Goal: Transaction & Acquisition: Purchase product/service

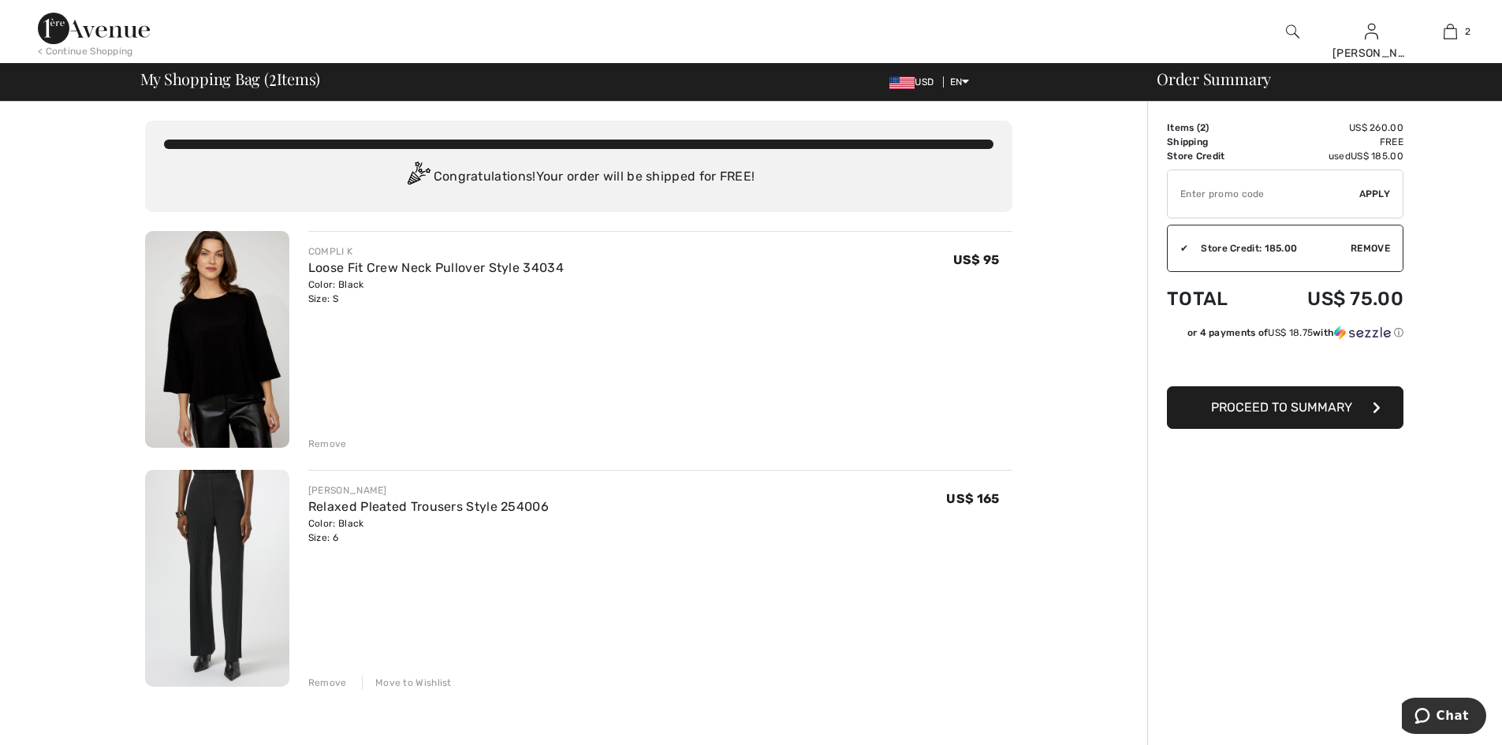
click at [1286, 415] on span "Proceed to Summary" at bounding box center [1281, 407] width 141 height 15
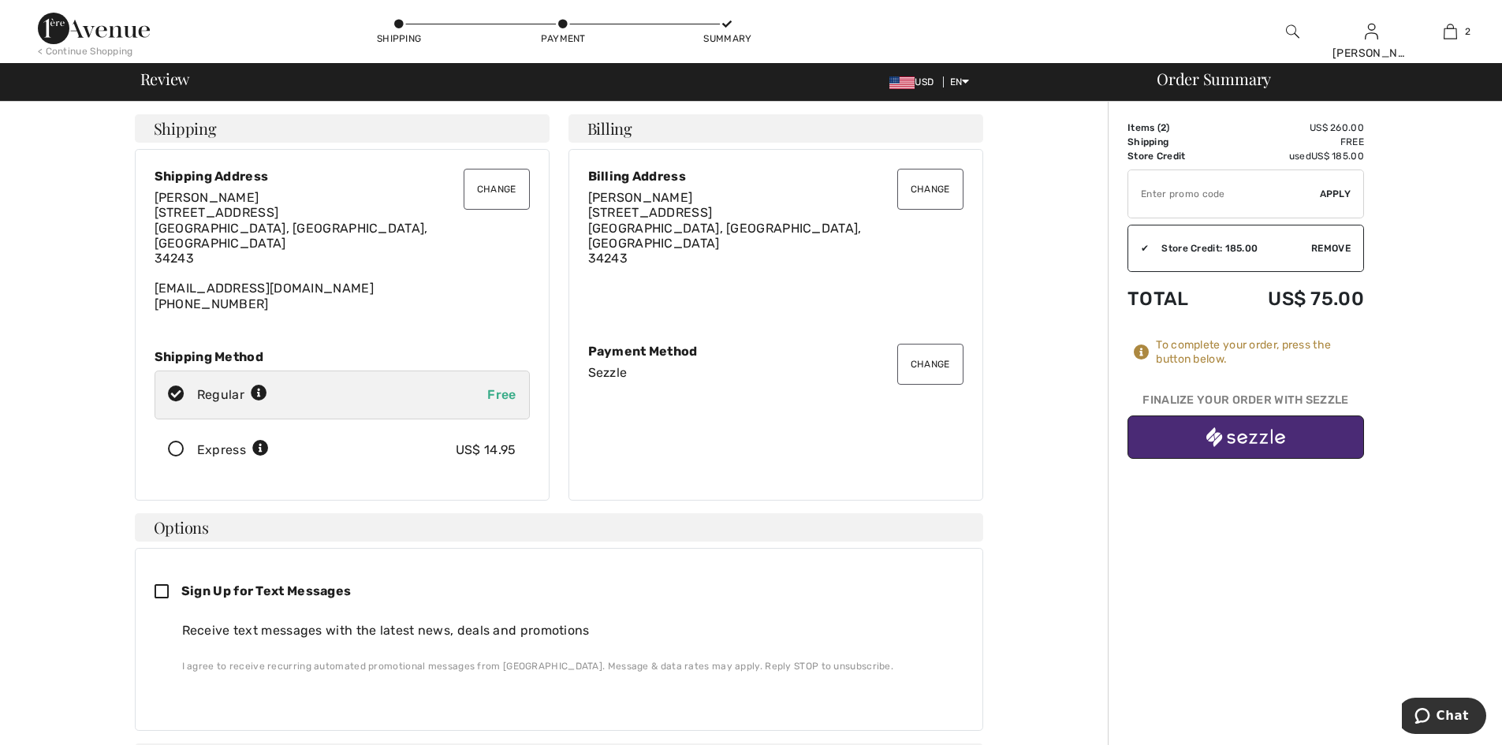
click at [1257, 447] on img "button" at bounding box center [1246, 437] width 79 height 20
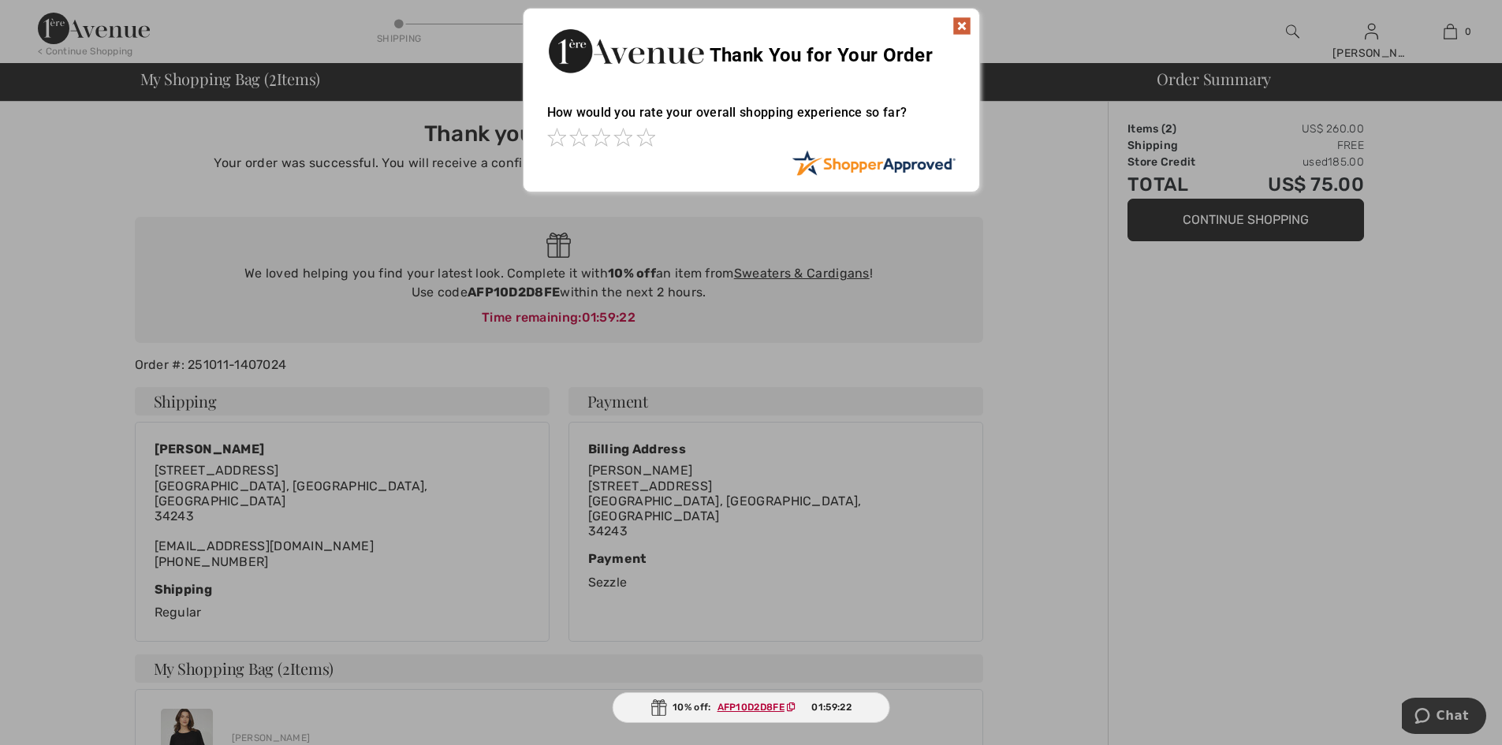
click at [655, 140] on div at bounding box center [751, 139] width 409 height 22
click at [957, 25] on img at bounding box center [962, 26] width 19 height 19
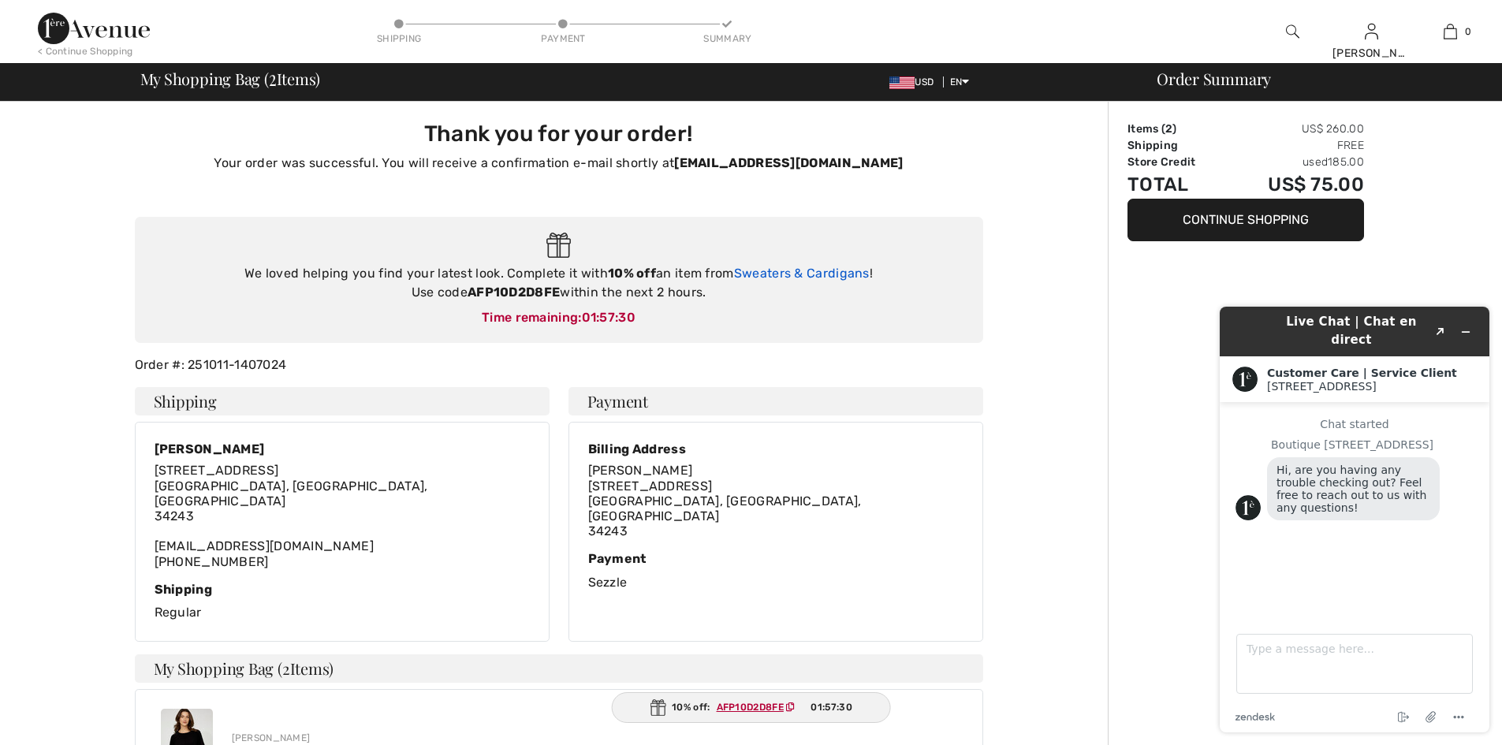
click at [853, 281] on link "Sweaters & Cardigans" at bounding box center [802, 273] width 136 height 15
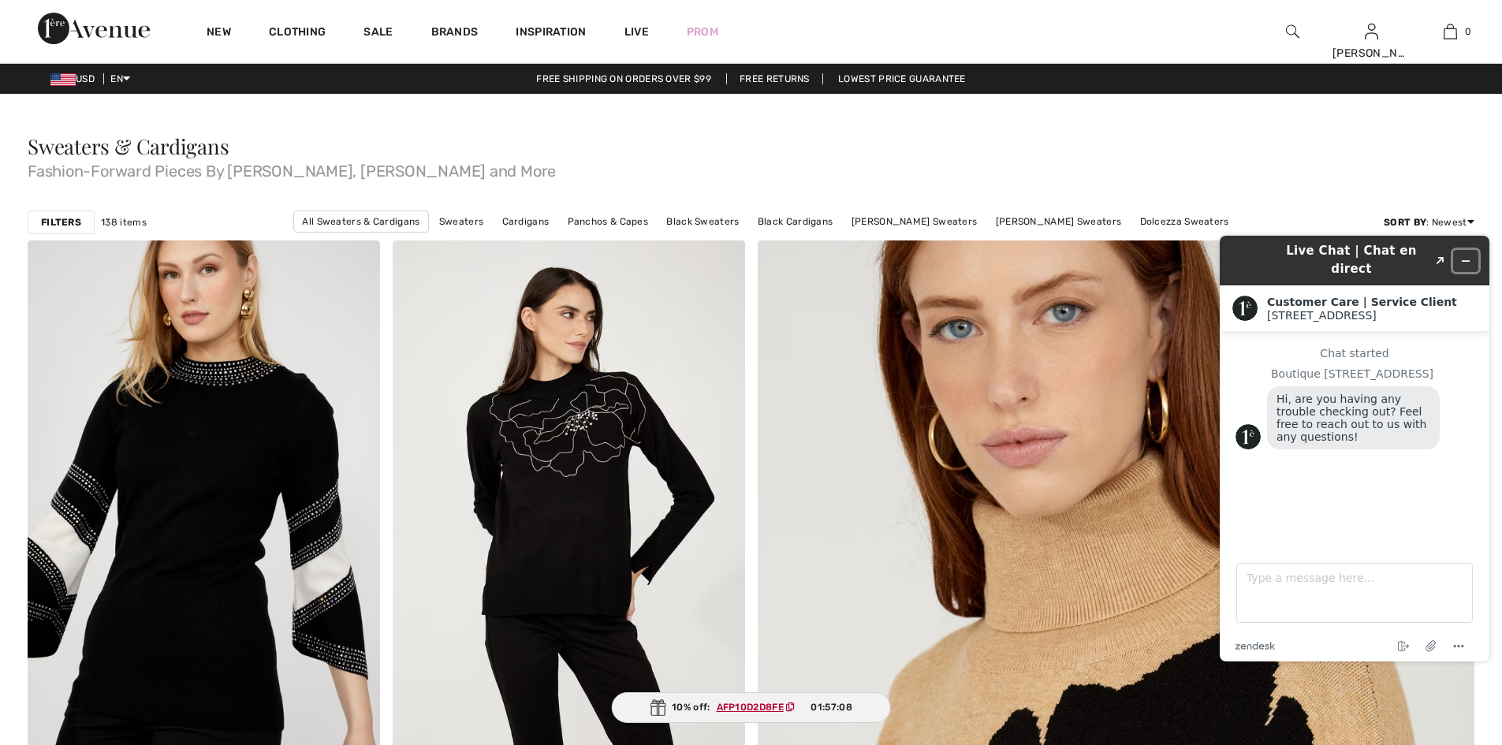
click at [1469, 256] on icon "Minimize widget" at bounding box center [1466, 261] width 11 height 11
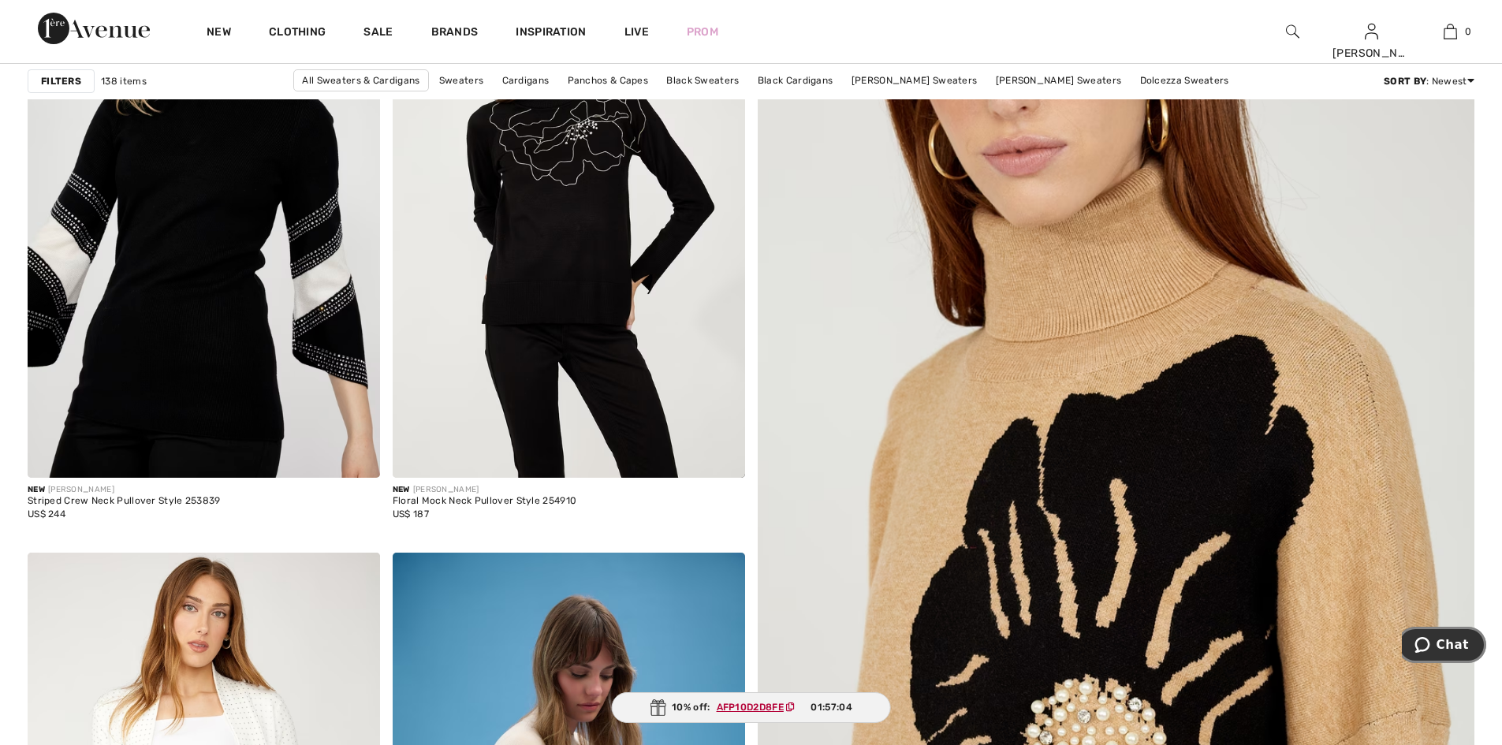
scroll to position [370, 0]
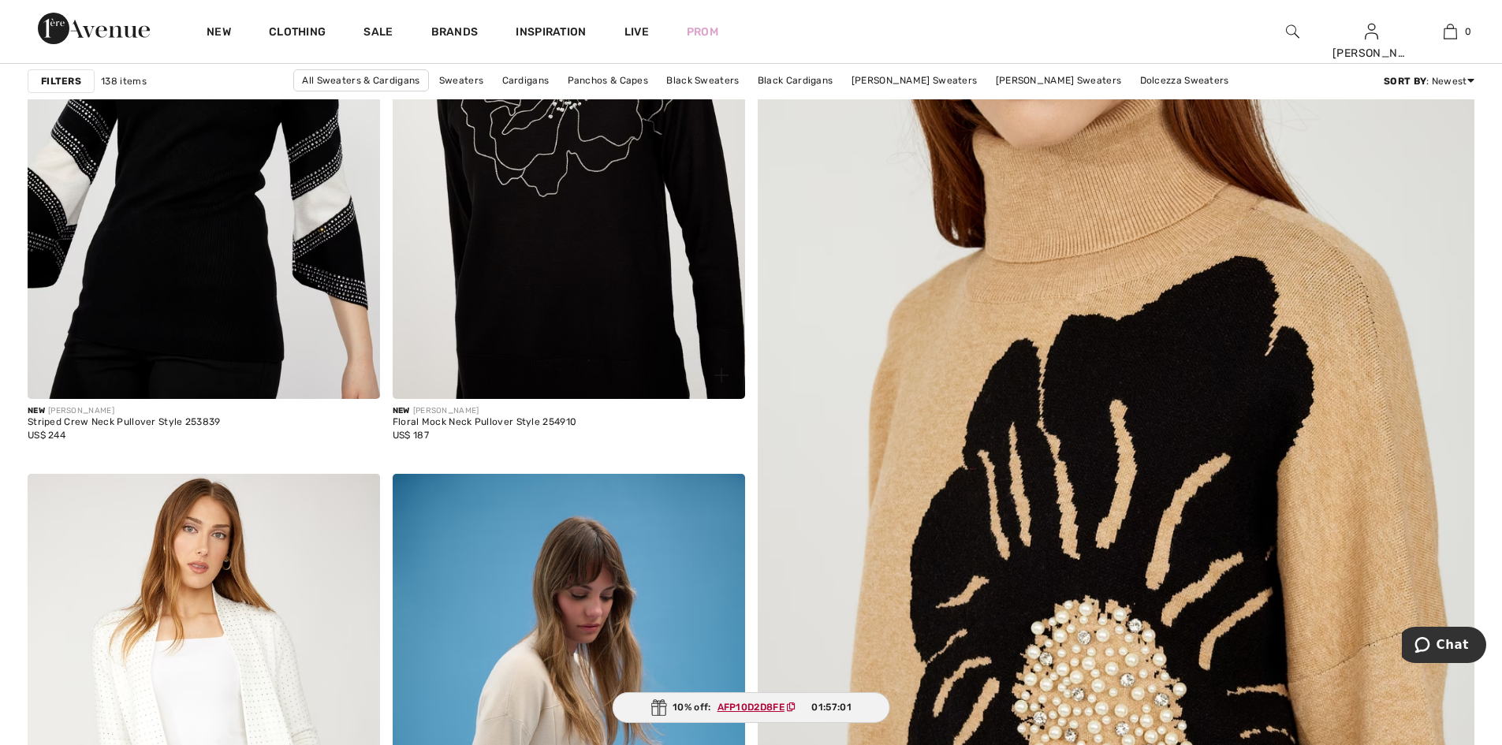
click at [640, 236] on img at bounding box center [569, 135] width 353 height 528
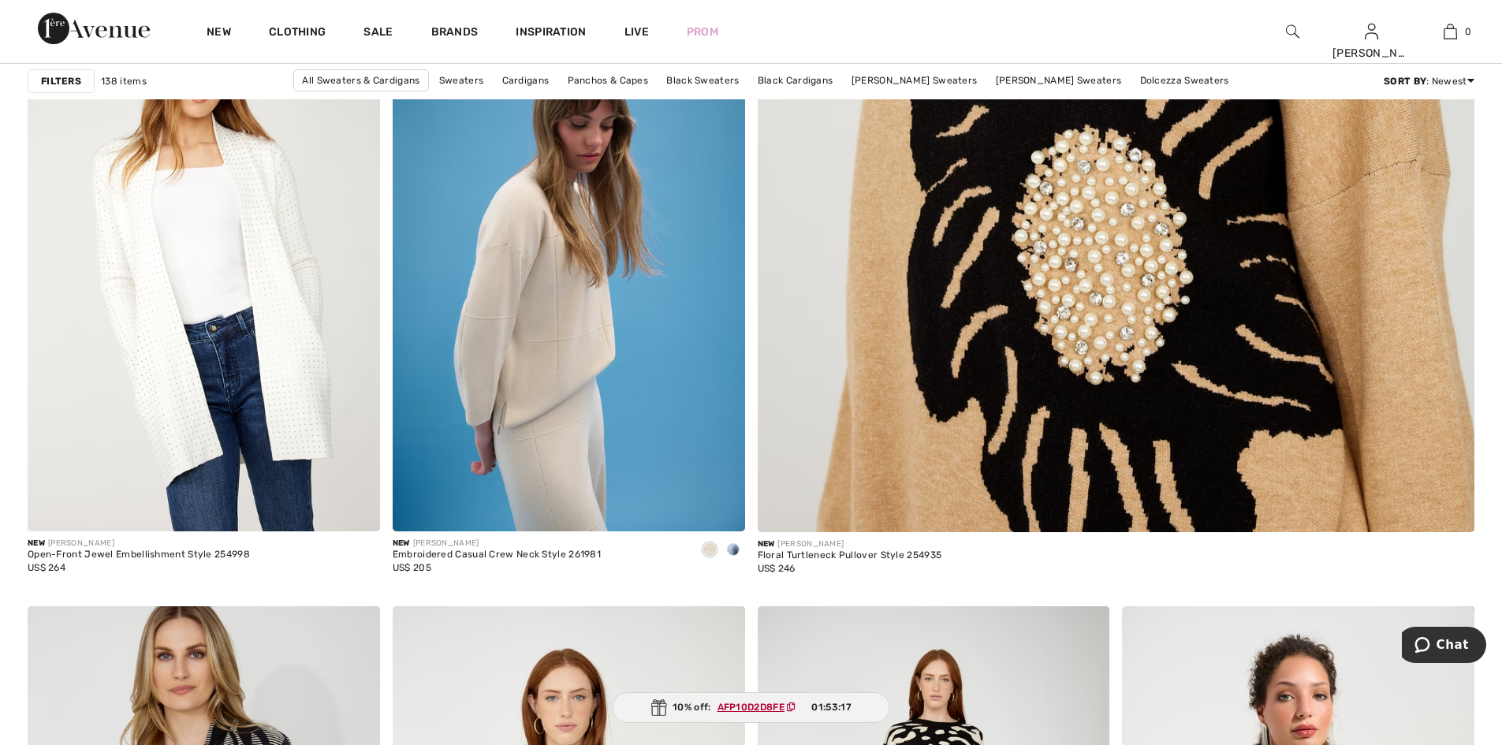
scroll to position [953, 0]
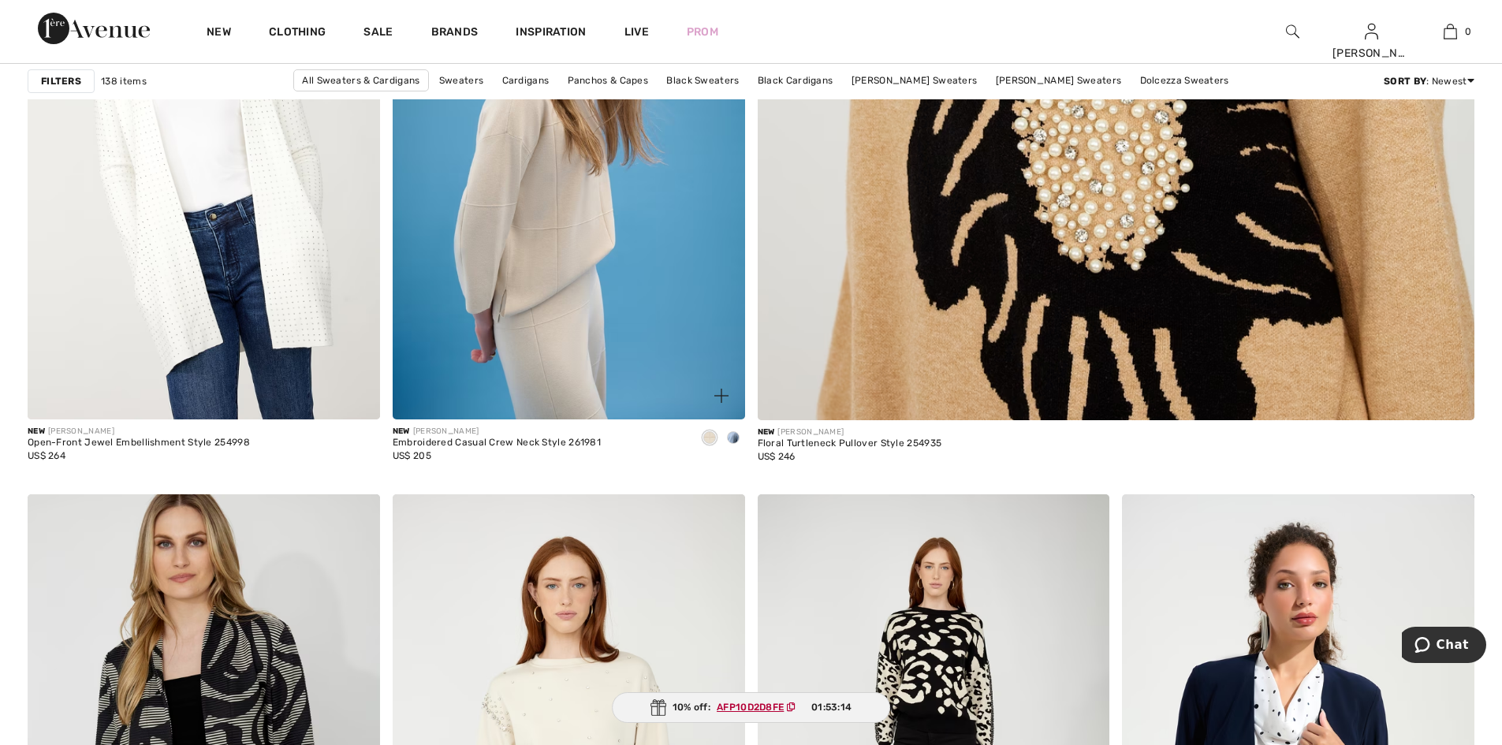
click at [730, 444] on span at bounding box center [733, 437] width 13 height 13
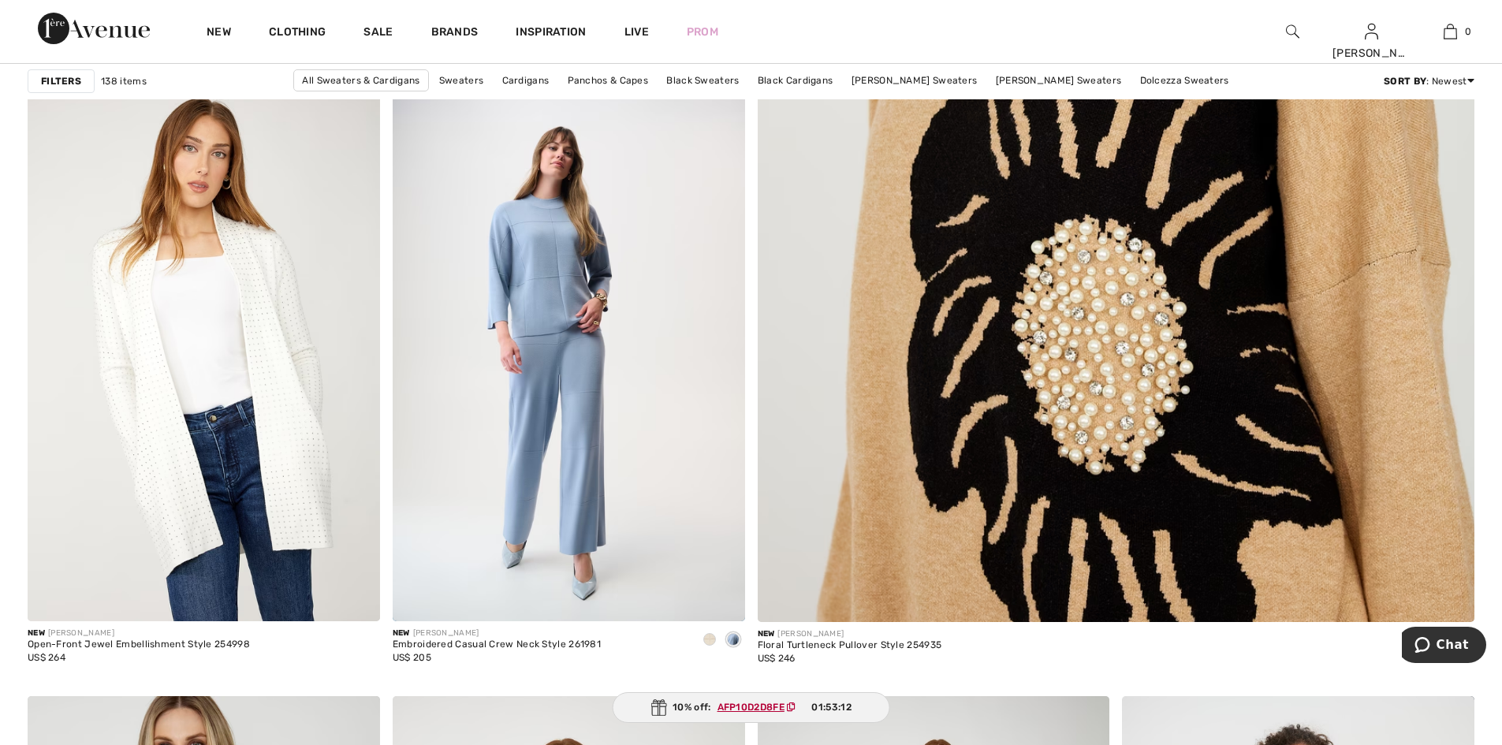
scroll to position [661, 0]
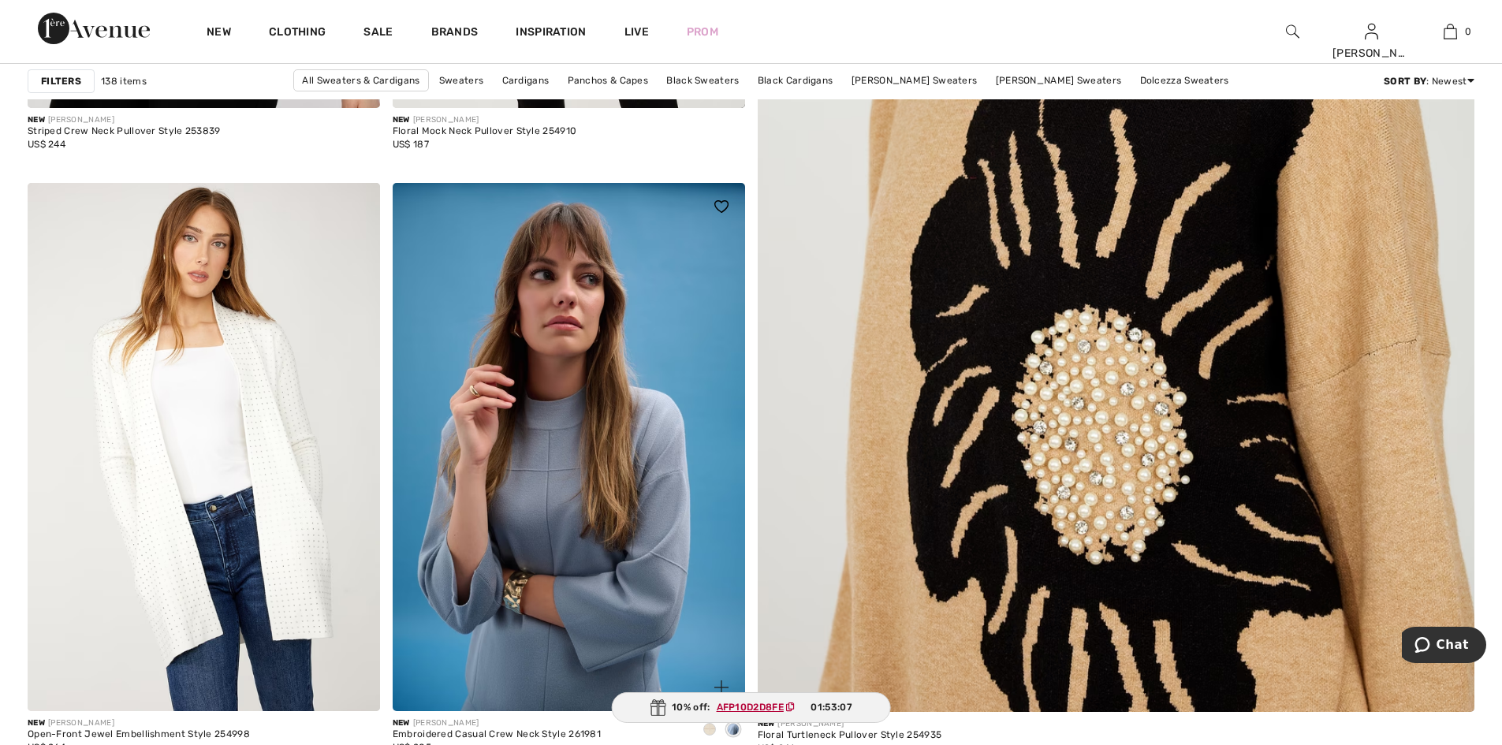
click at [565, 485] on img at bounding box center [569, 447] width 353 height 528
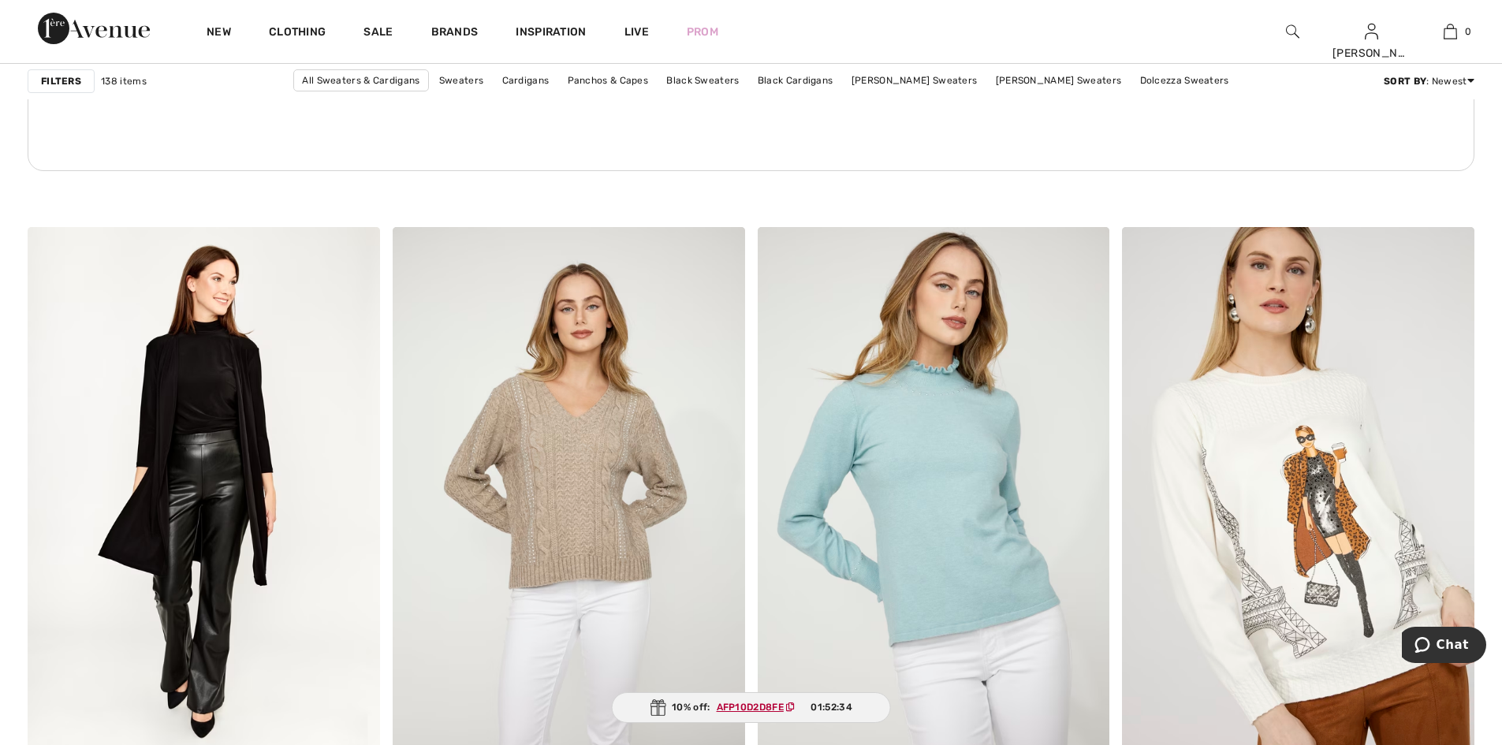
scroll to position [2790, 0]
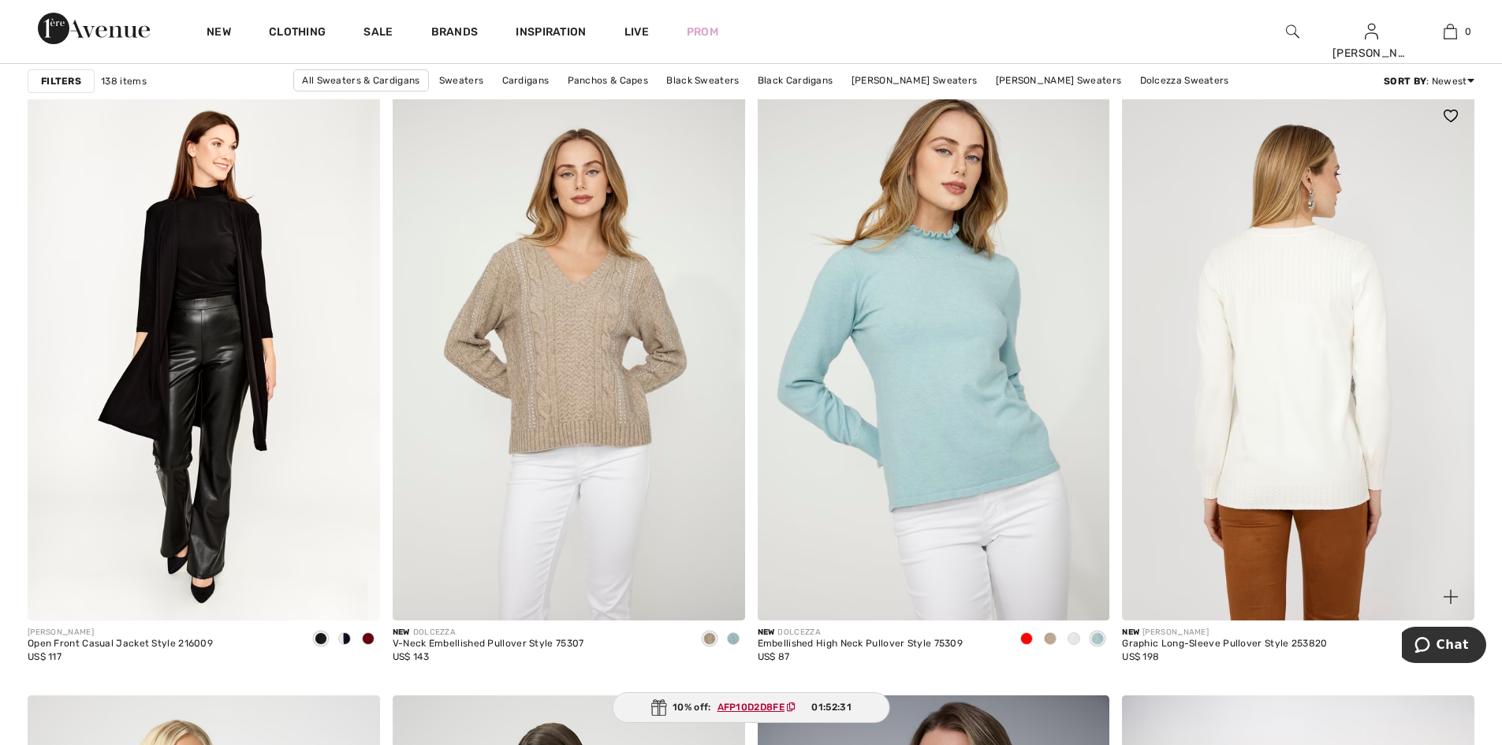
click at [1292, 372] on img at bounding box center [1298, 356] width 353 height 528
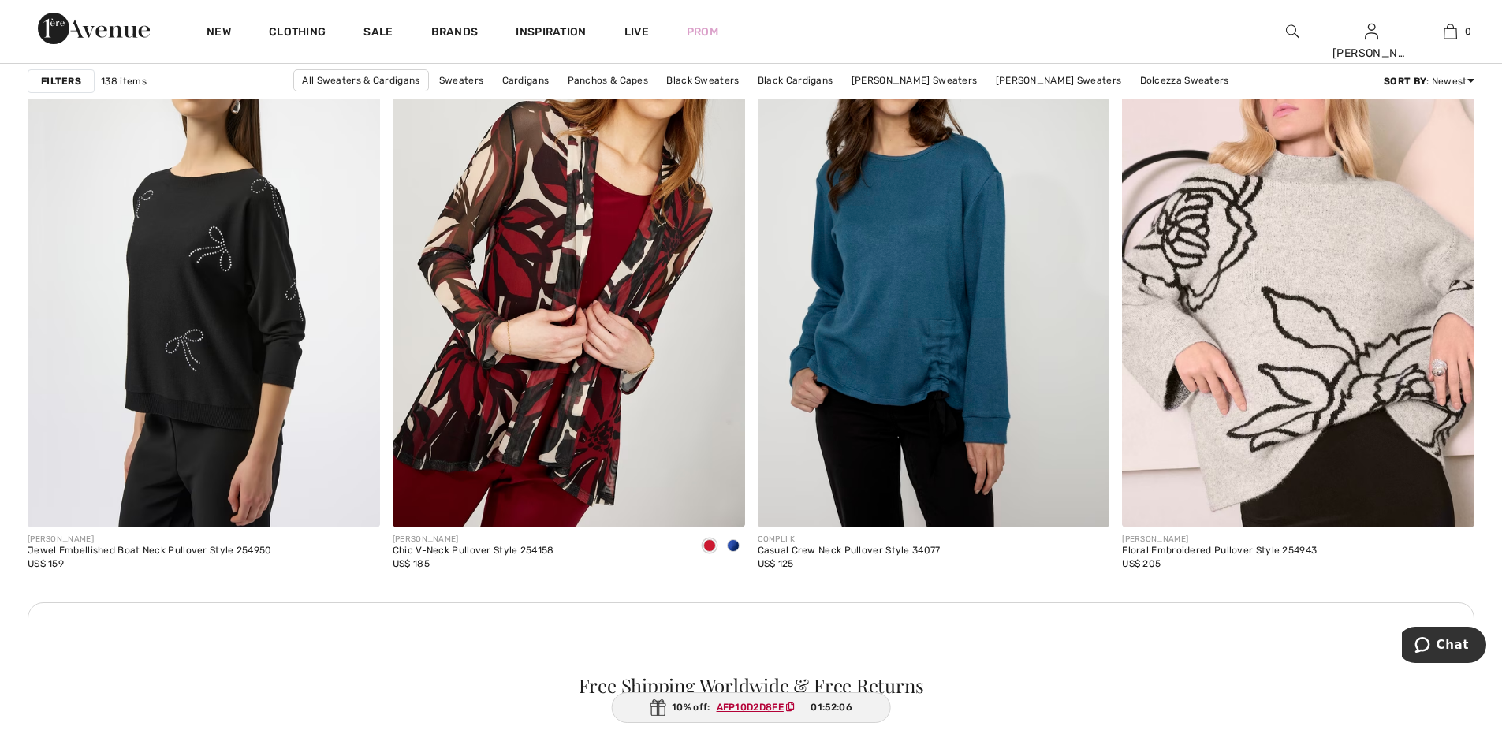
scroll to position [4077, 0]
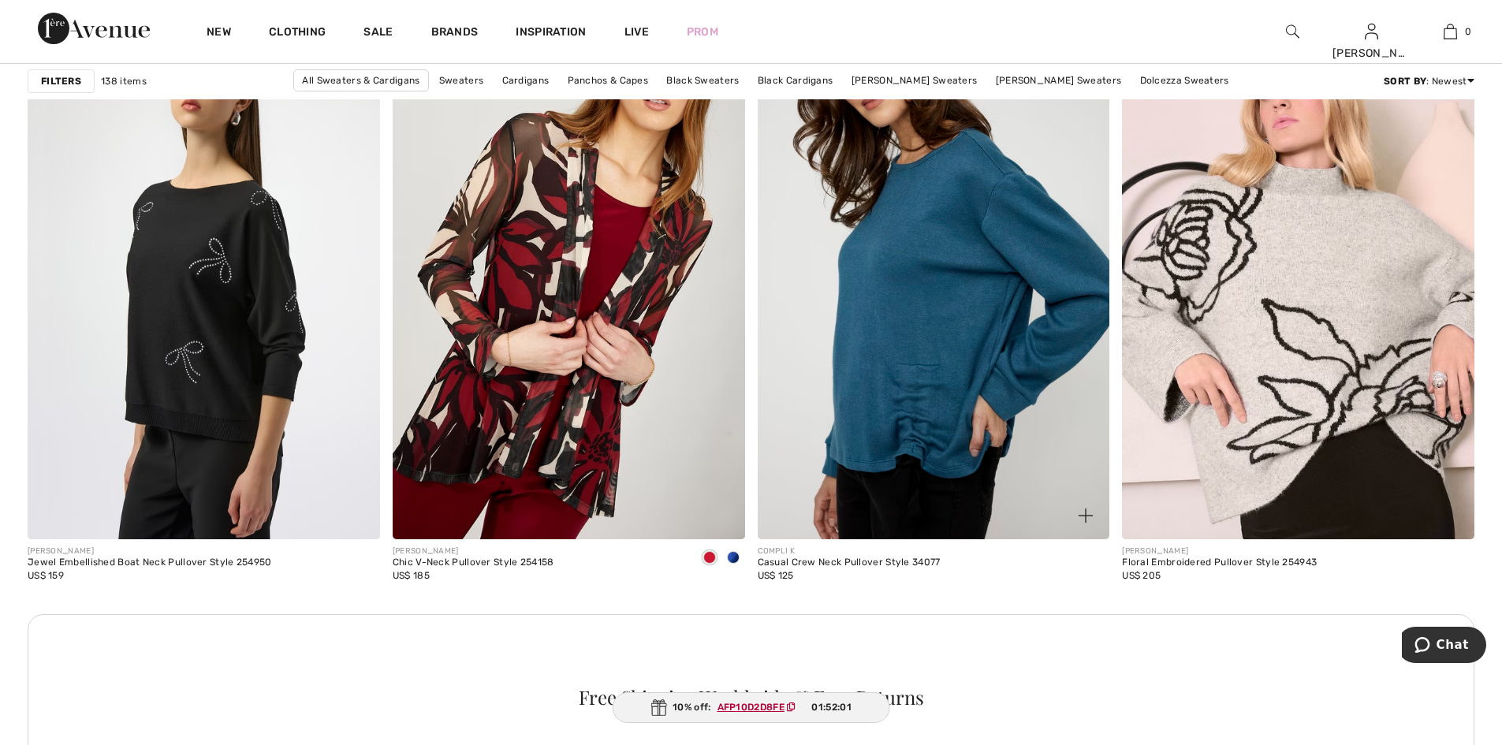
click at [987, 334] on img at bounding box center [934, 275] width 353 height 528
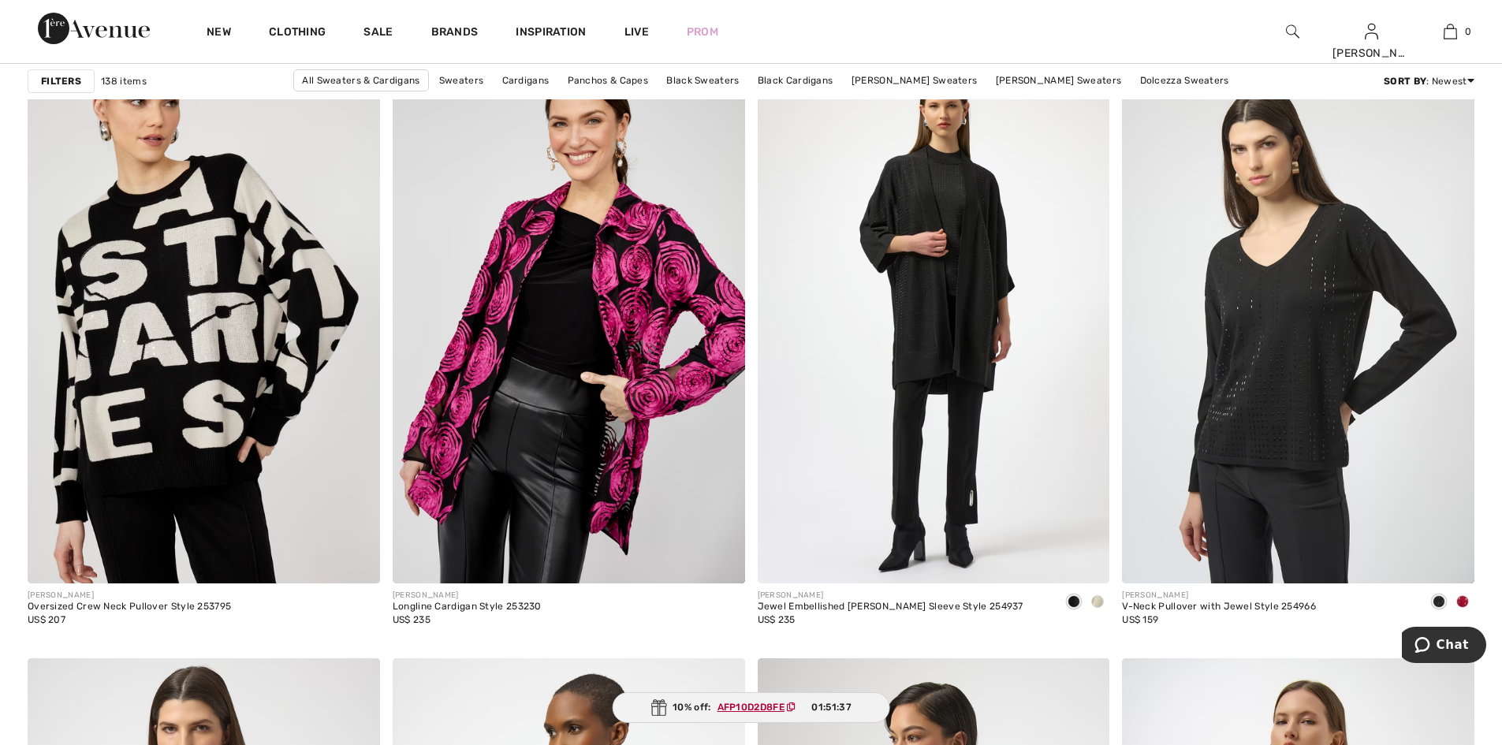
scroll to position [6083, 0]
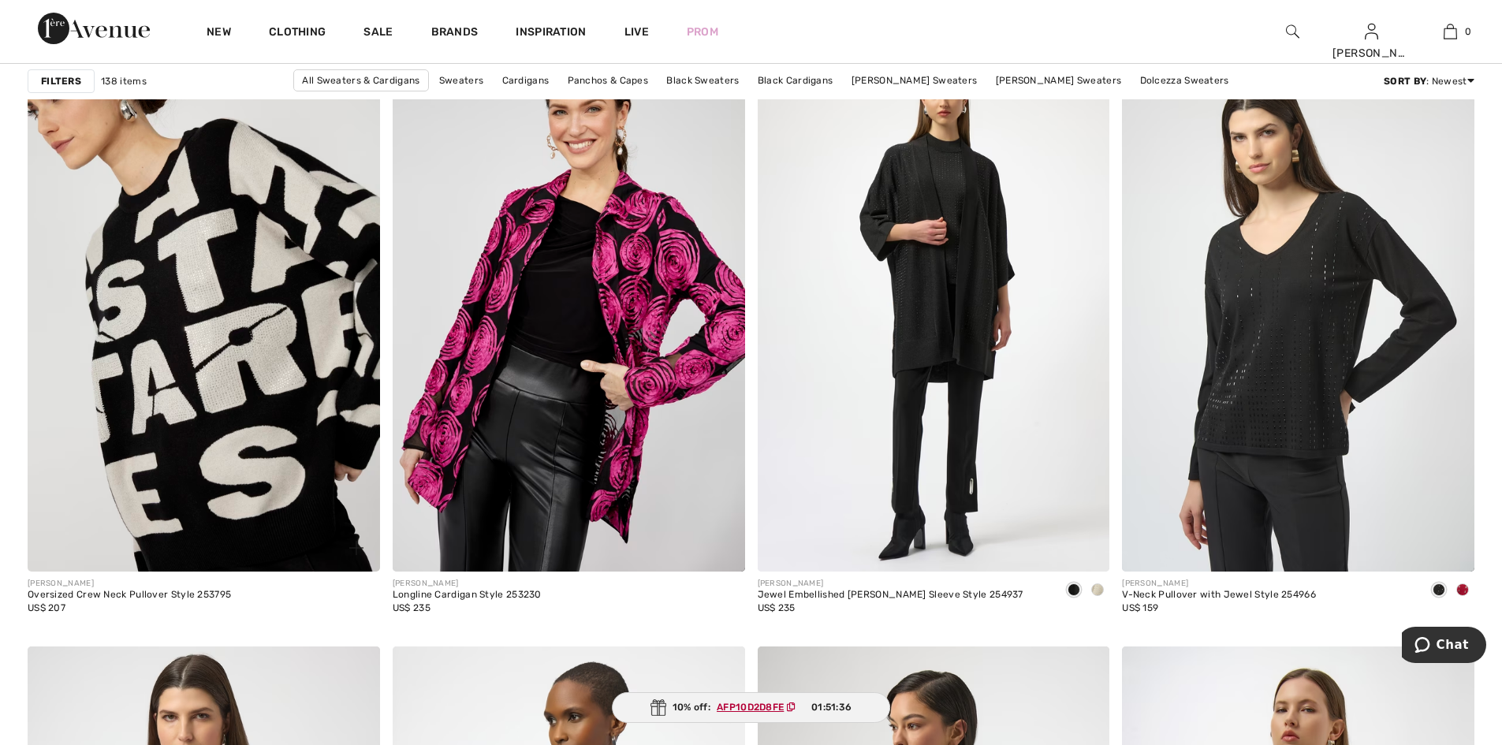
click at [304, 318] on img at bounding box center [204, 307] width 353 height 528
click at [303, 318] on img at bounding box center [204, 307] width 353 height 528
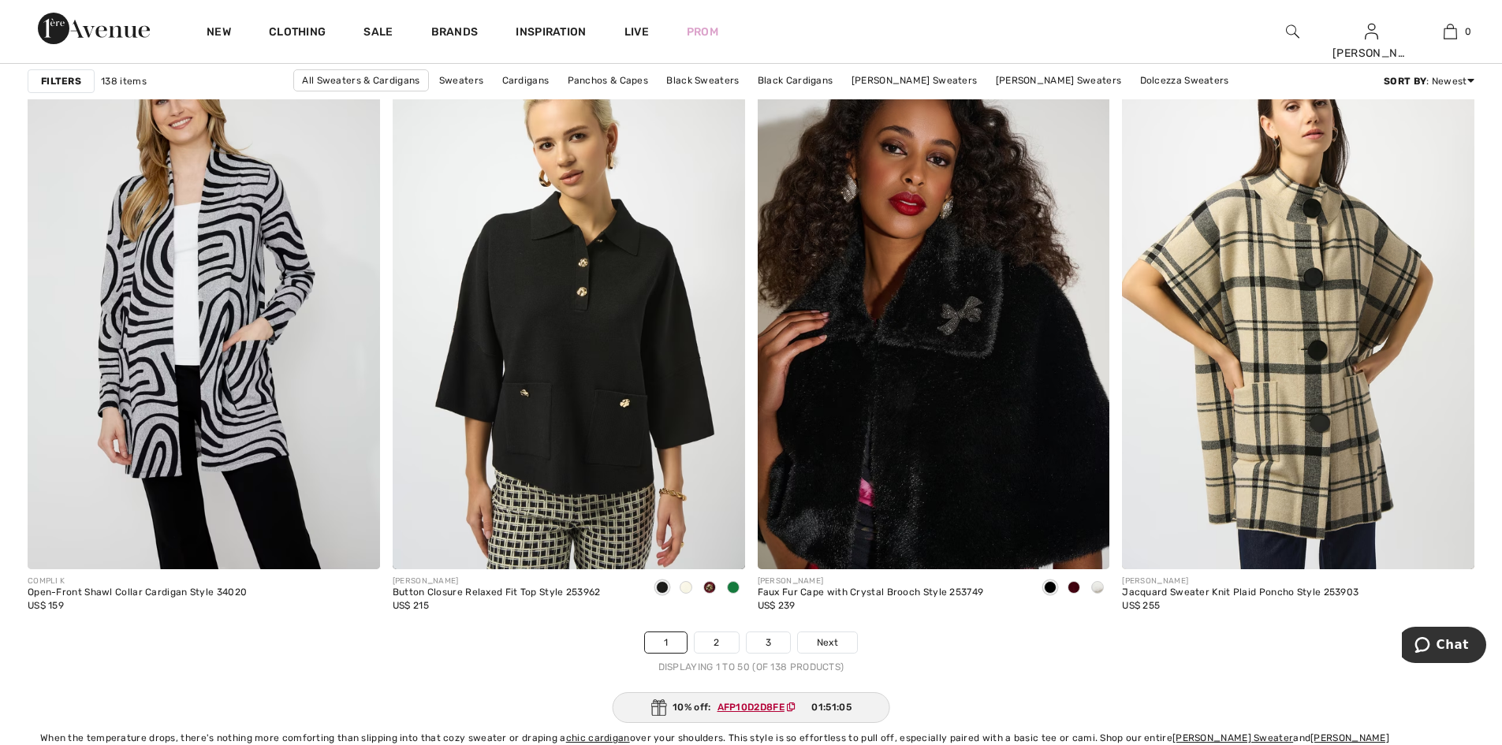
scroll to position [8772, 0]
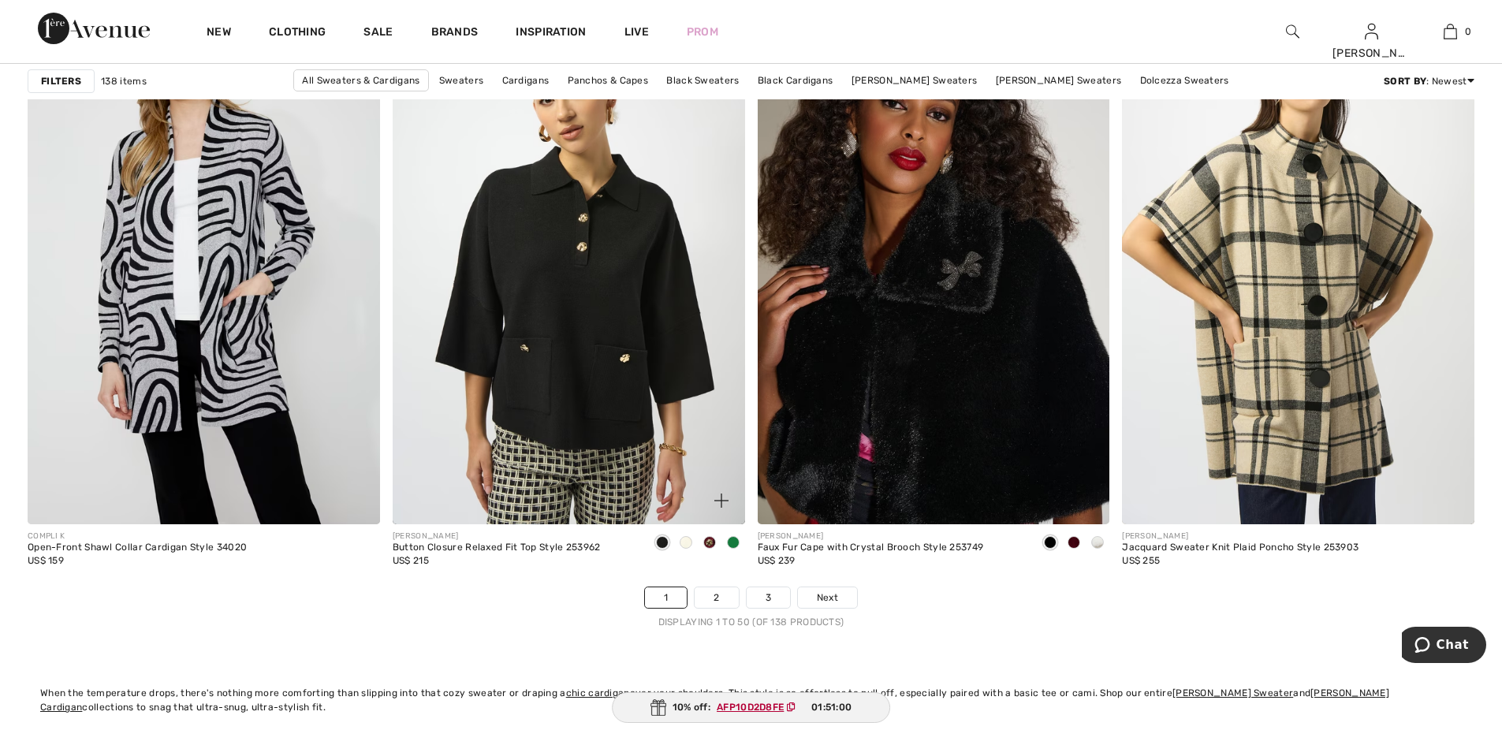
click at [733, 549] on span at bounding box center [733, 542] width 13 height 13
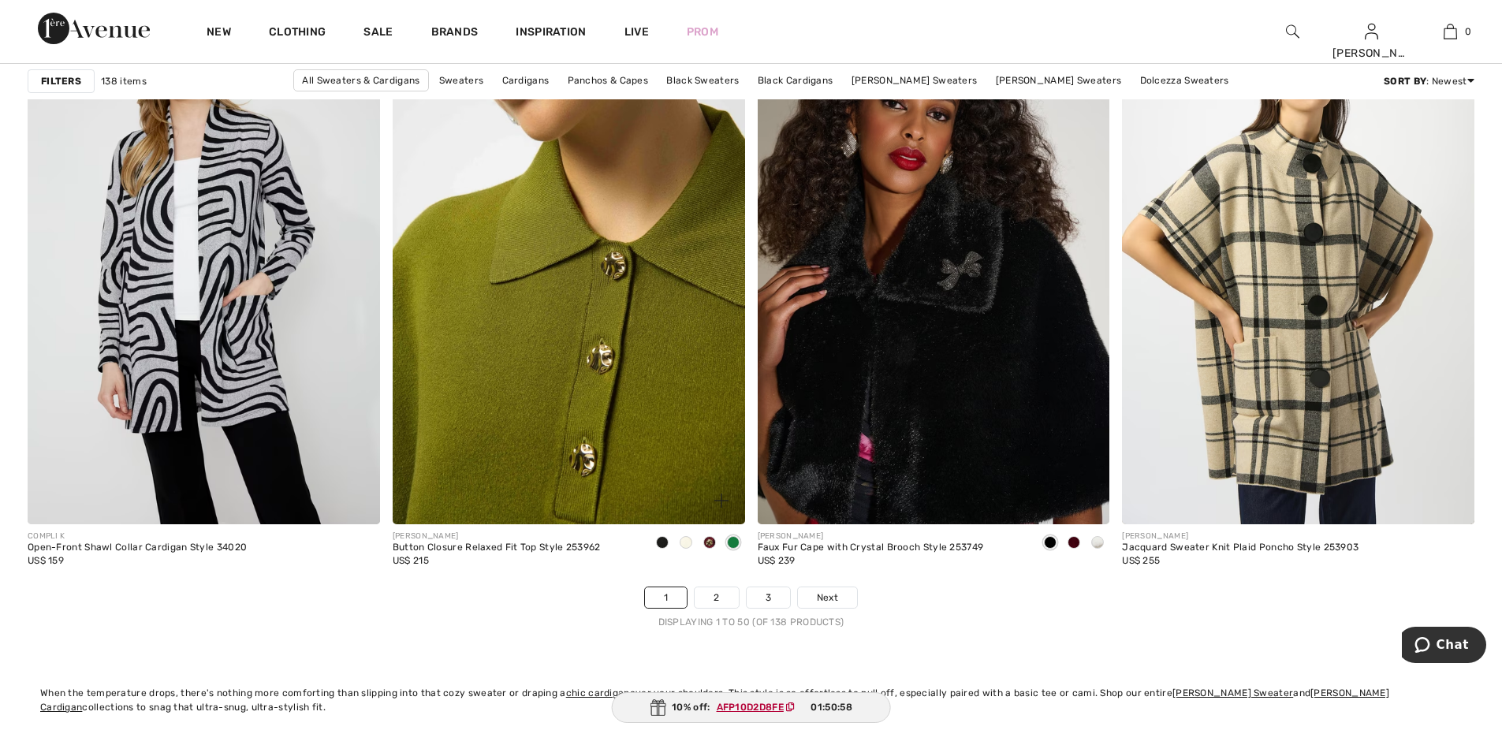
click at [563, 326] on img at bounding box center [569, 260] width 353 height 528
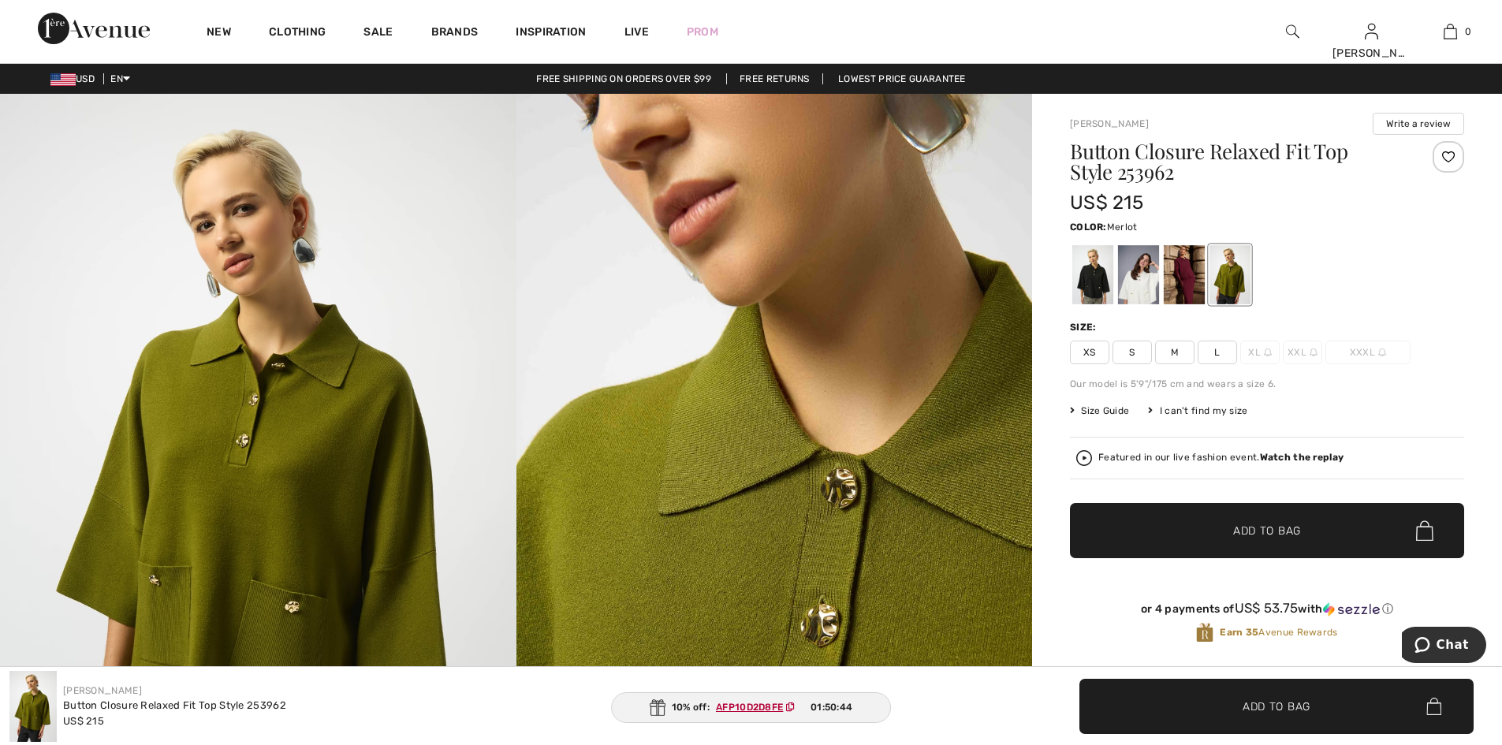
click at [1198, 291] on div at bounding box center [1184, 274] width 41 height 59
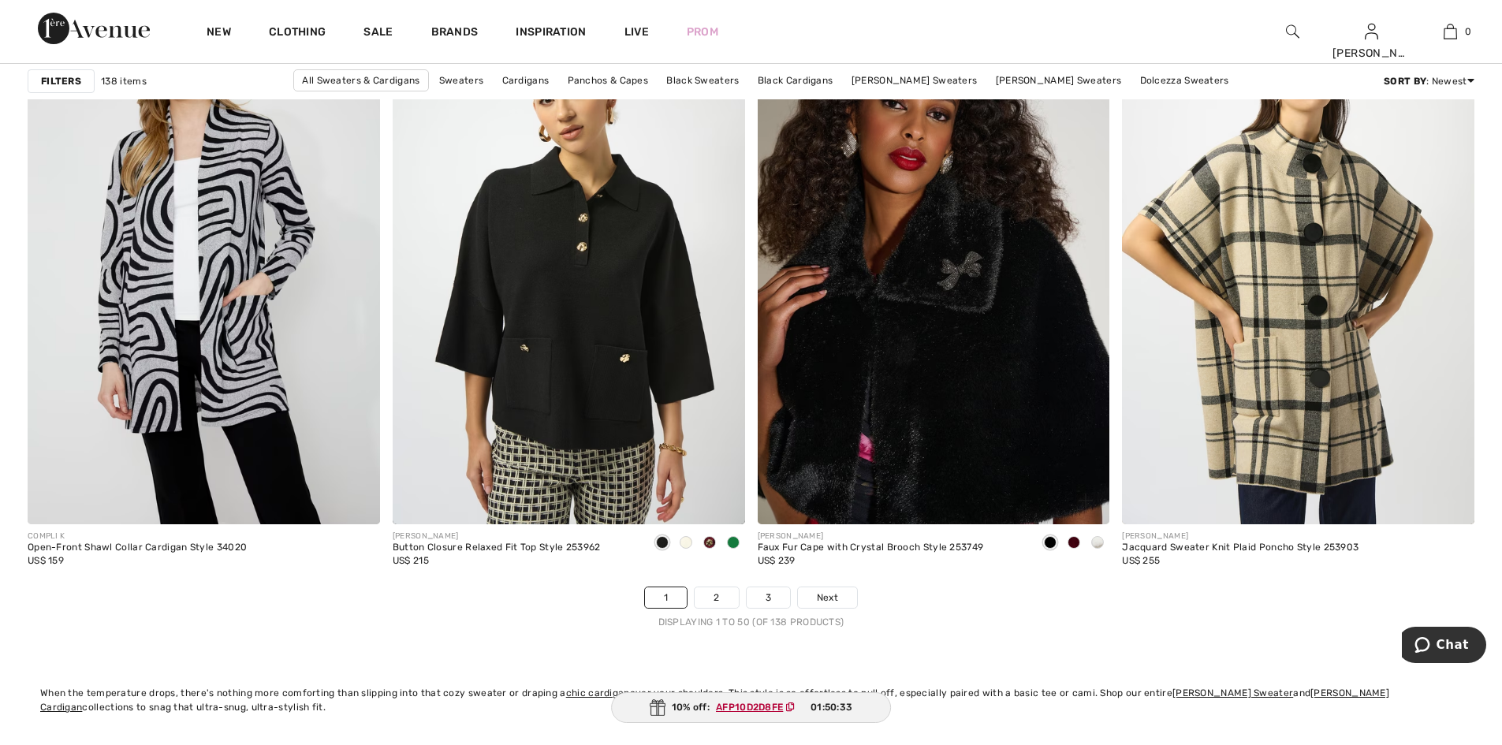
click at [1074, 549] on span at bounding box center [1074, 542] width 13 height 13
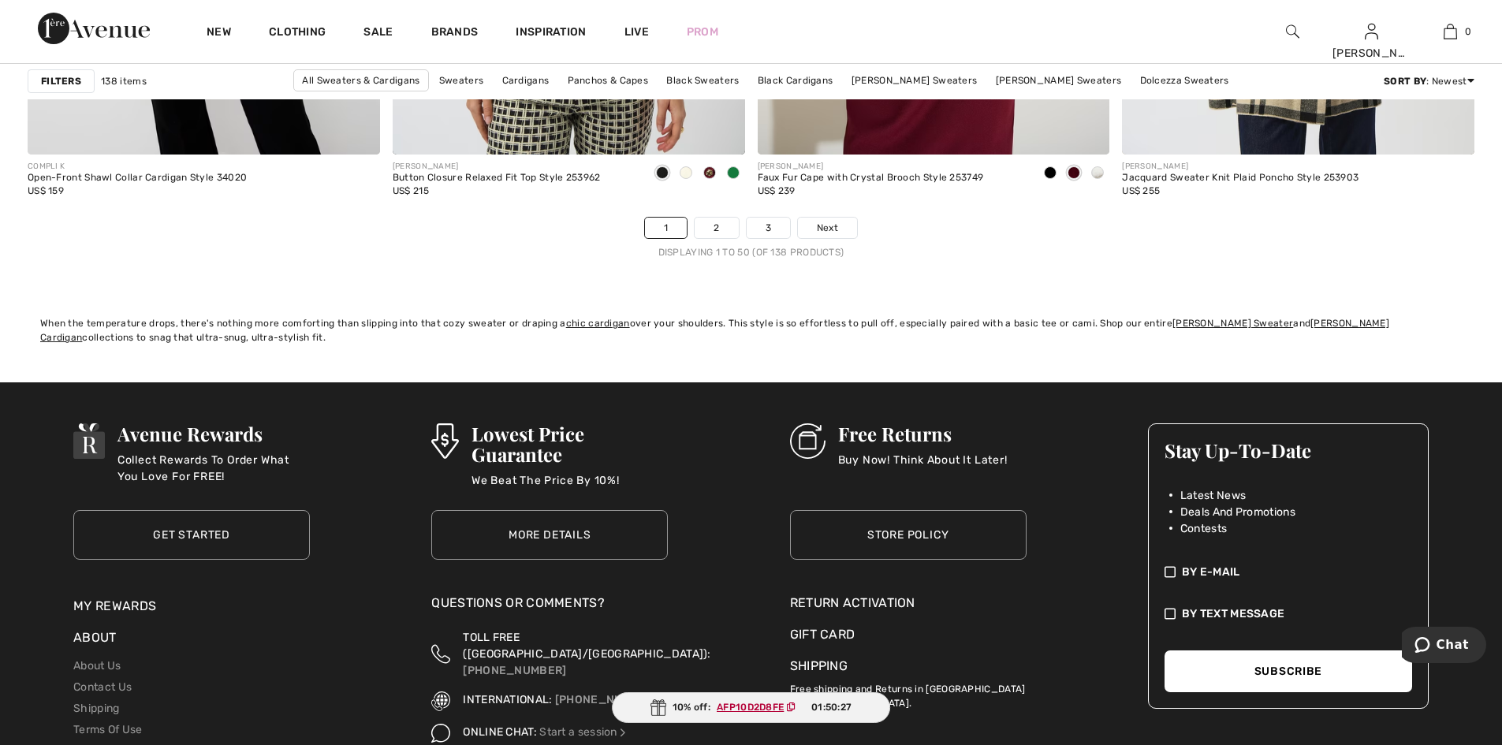
scroll to position [8761, 0]
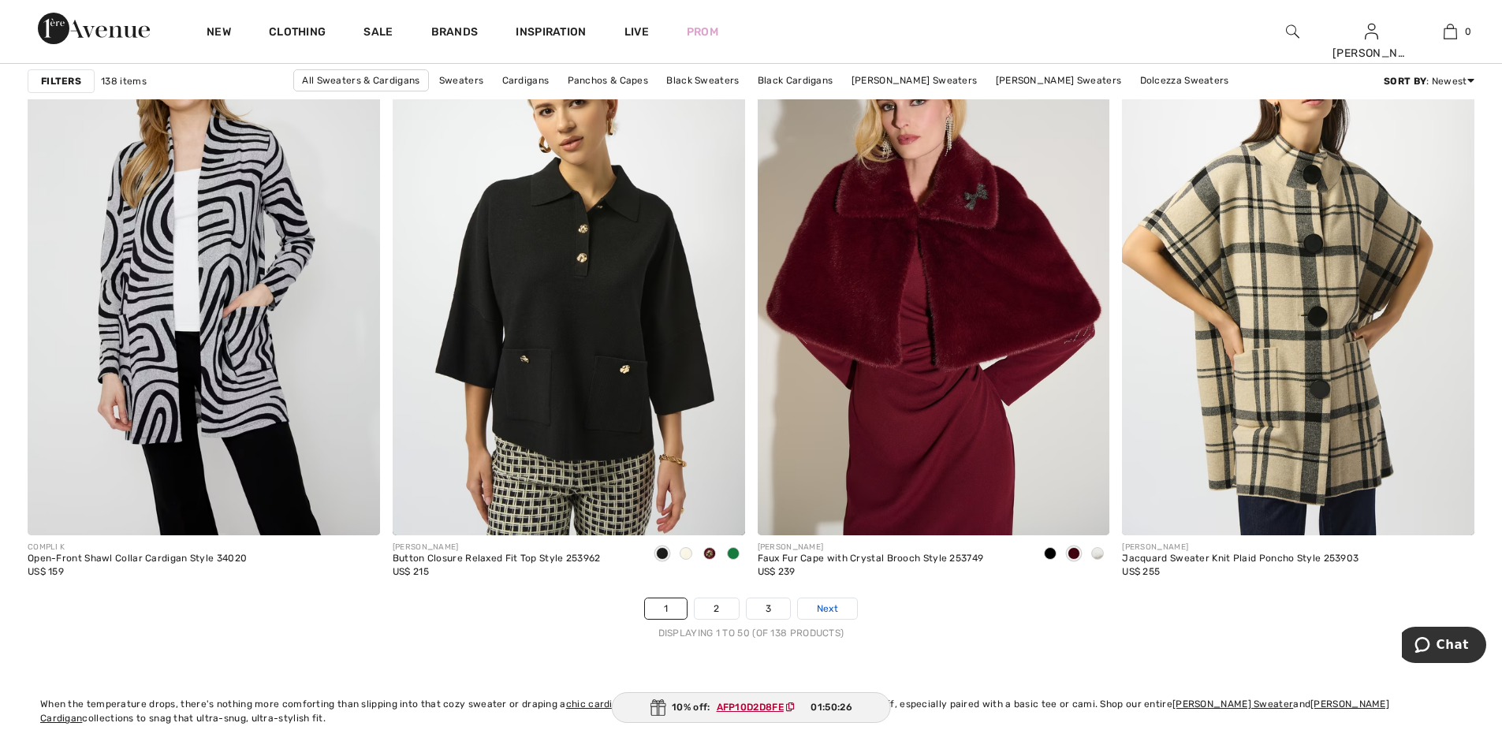
click at [838, 616] on span "Next" at bounding box center [827, 609] width 21 height 14
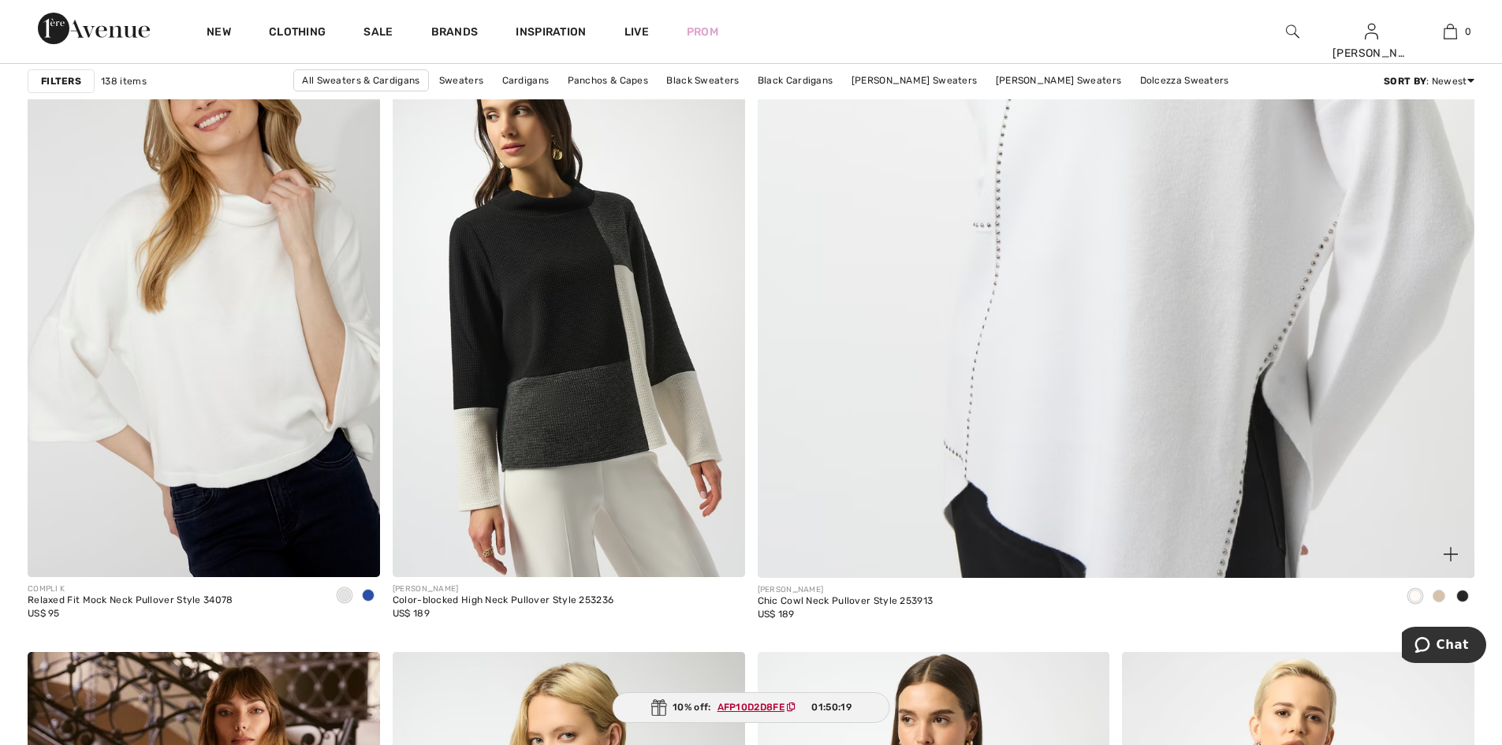
scroll to position [919, 0]
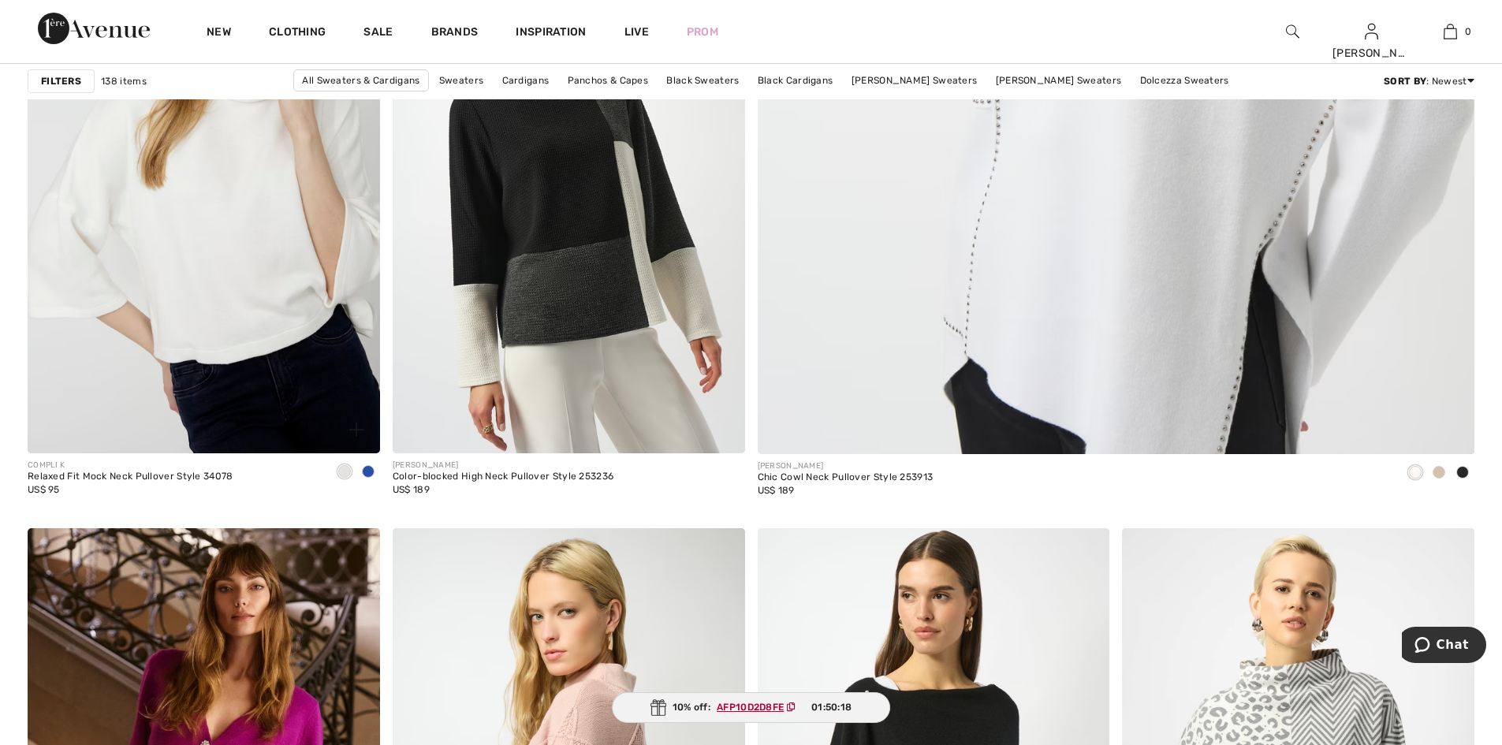
click at [369, 478] on span at bounding box center [368, 471] width 13 height 13
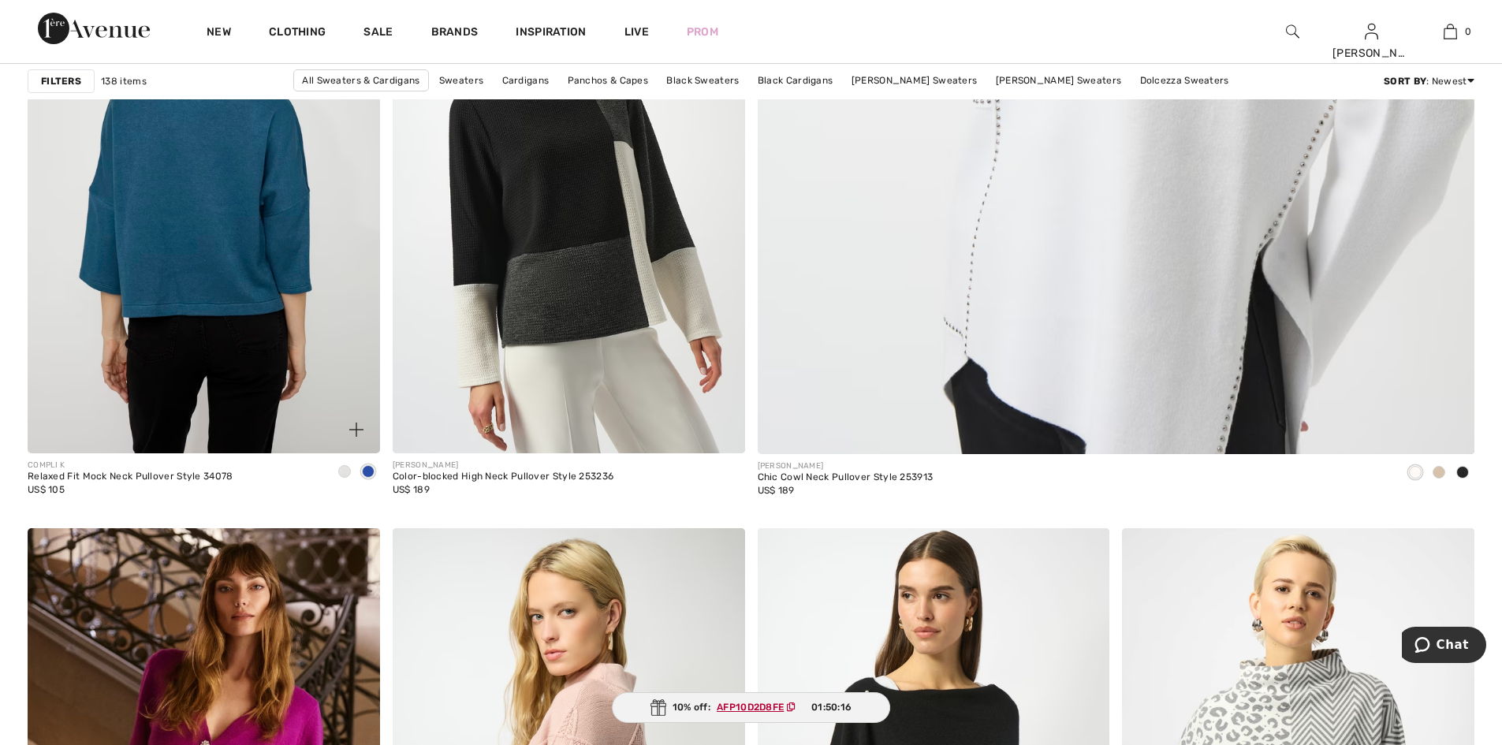
click at [253, 216] on img at bounding box center [204, 189] width 353 height 528
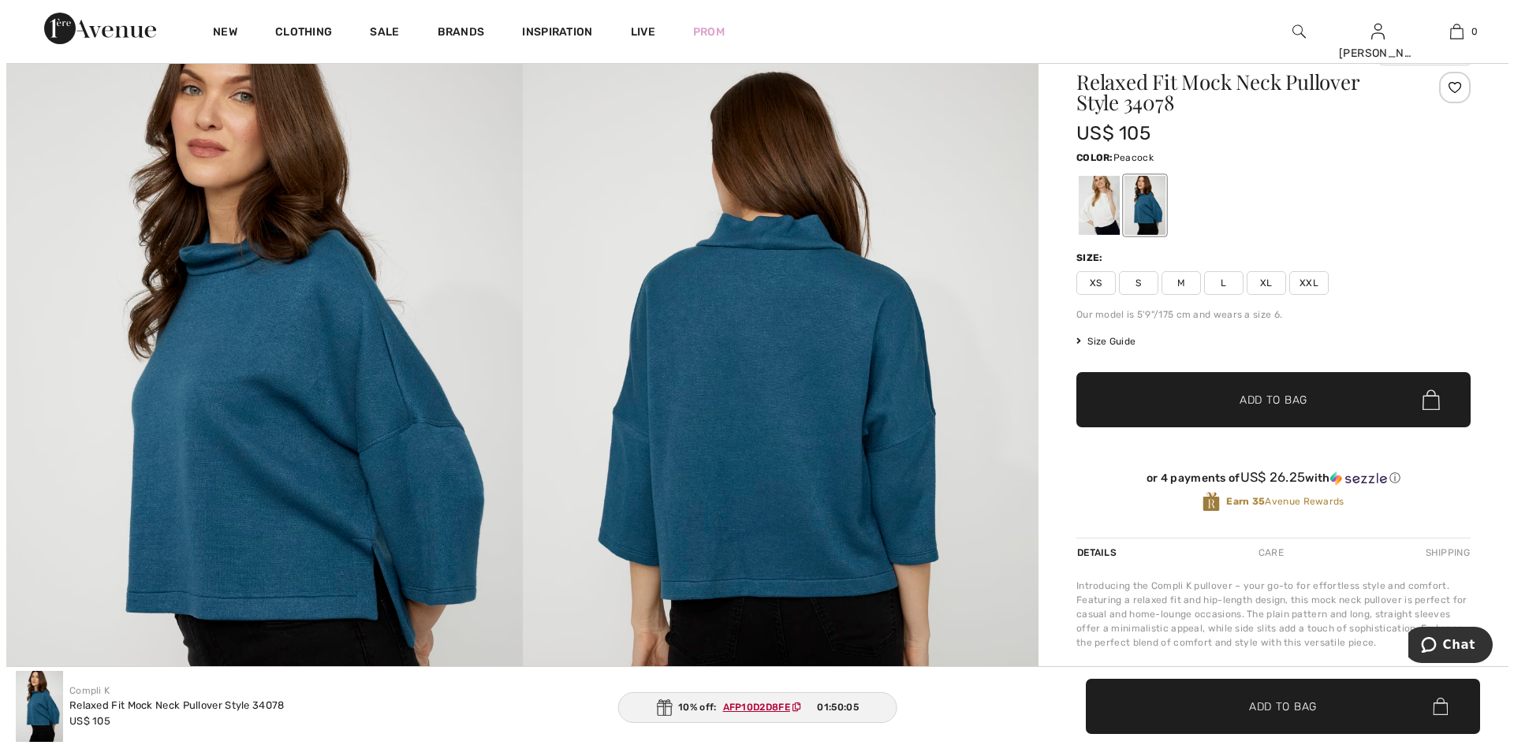
scroll to position [45, 0]
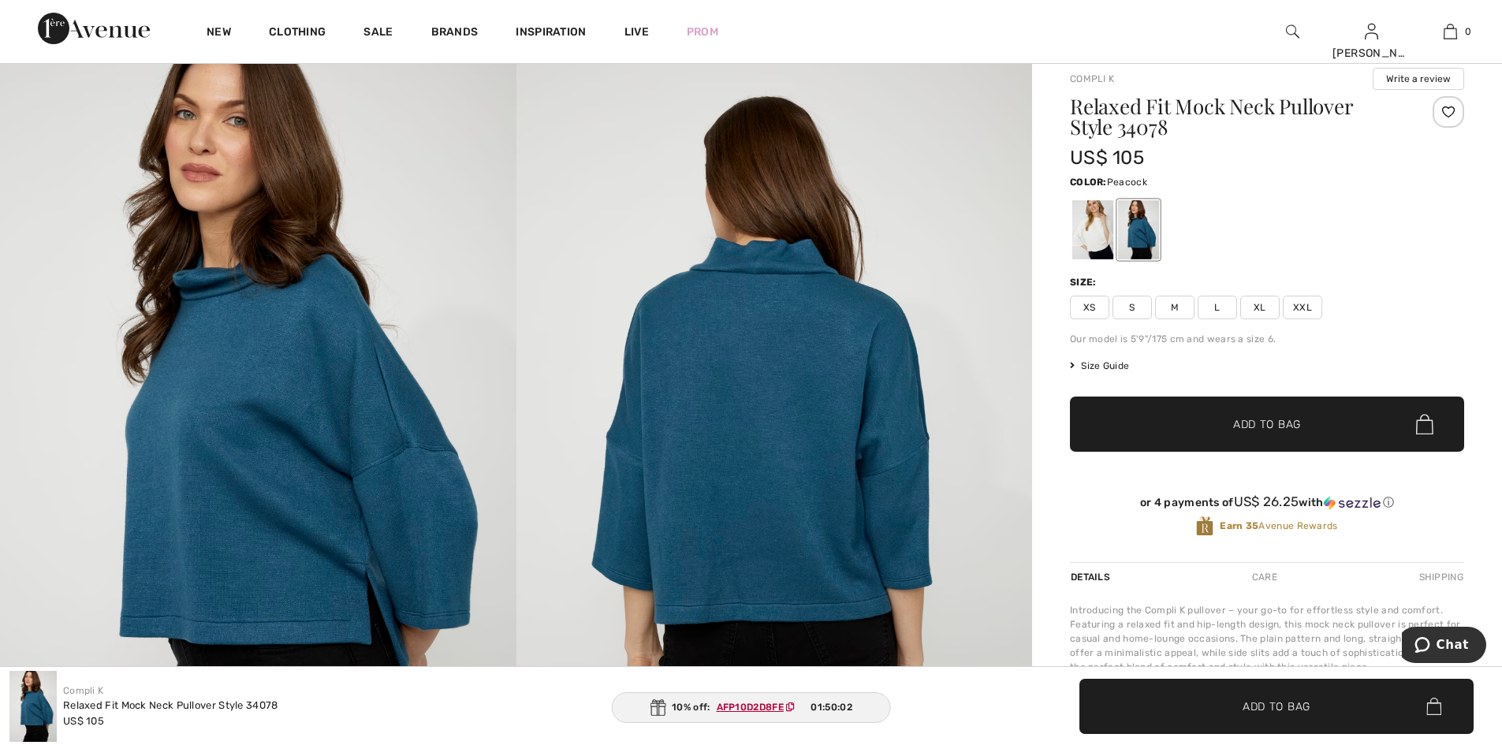
drag, startPoint x: 1513, startPoint y: 98, endPoint x: 1513, endPoint y: 106, distance: 8.7
click at [1502, 106] on html "We value your privacy We use cookies to enhance your browsing experience, serve…" at bounding box center [751, 327] width 1502 height 745
click at [771, 414] on img at bounding box center [775, 436] width 517 height 774
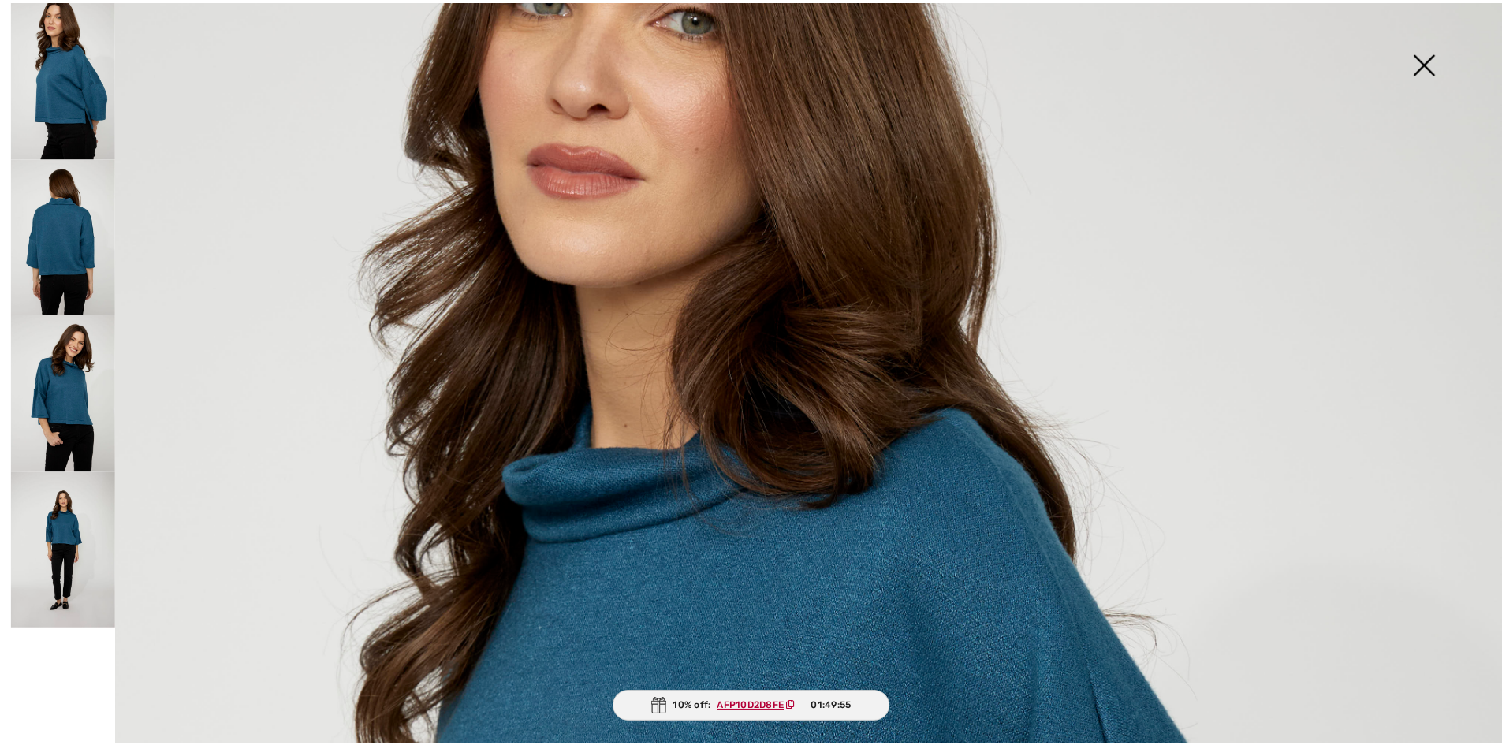
scroll to position [0, 0]
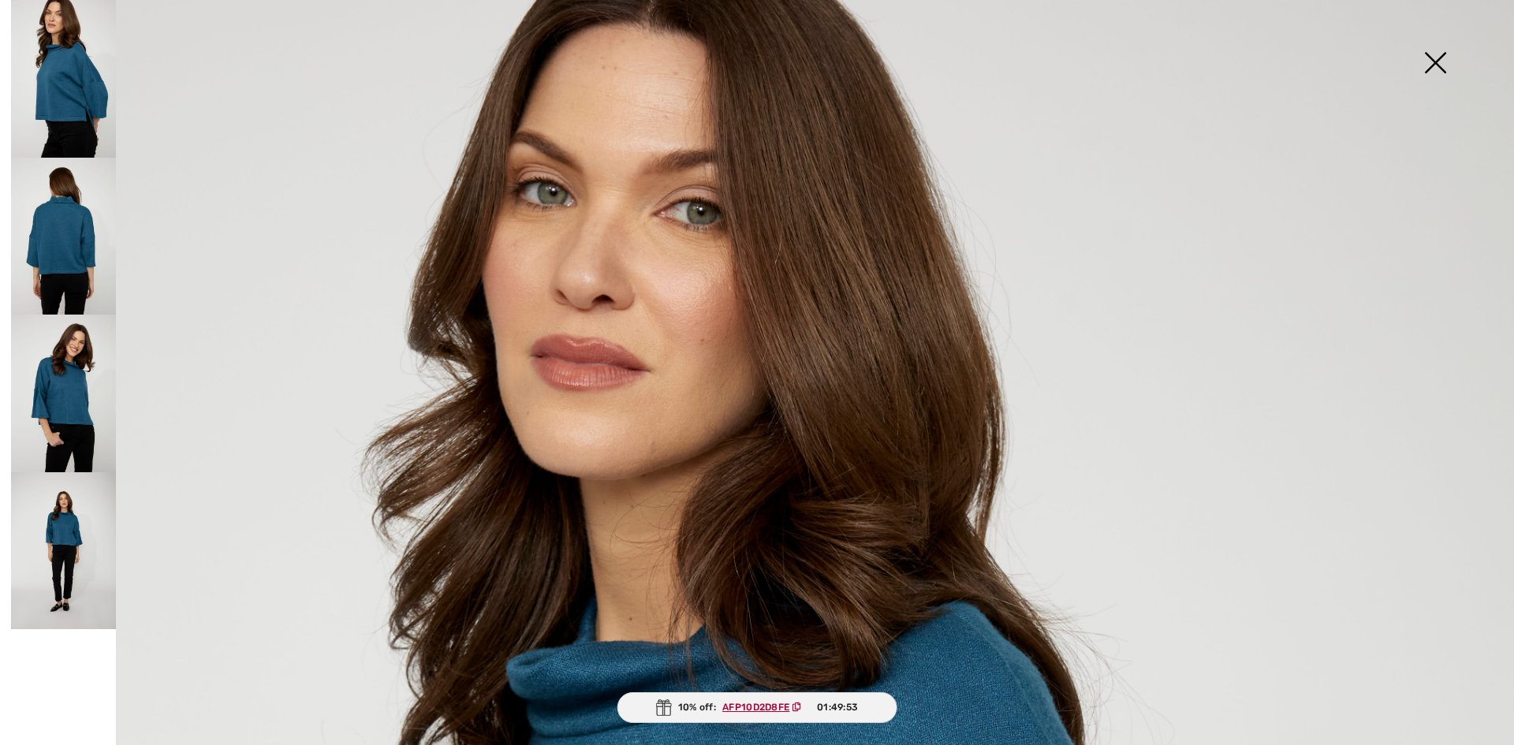
click at [1435, 55] on img at bounding box center [1435, 64] width 79 height 81
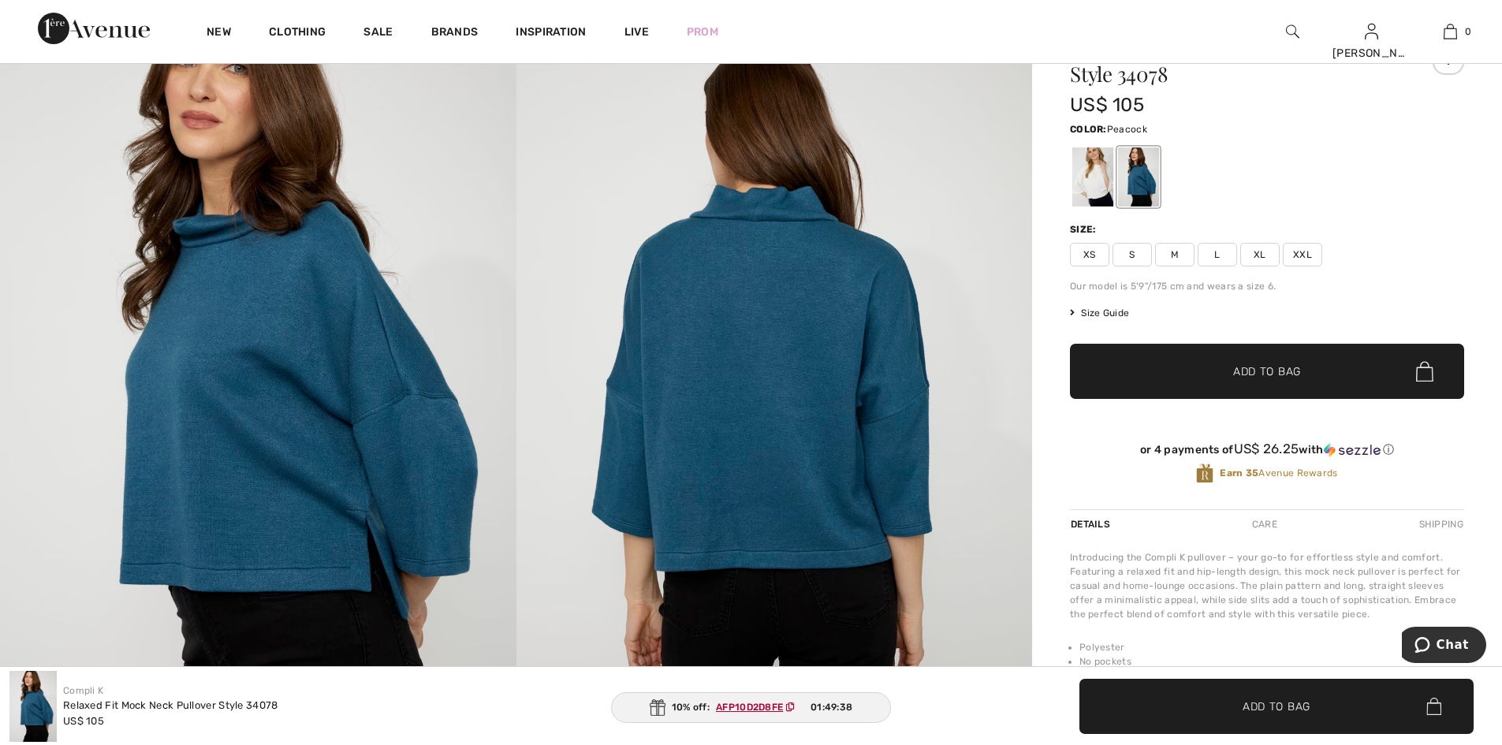
scroll to position [126, 0]
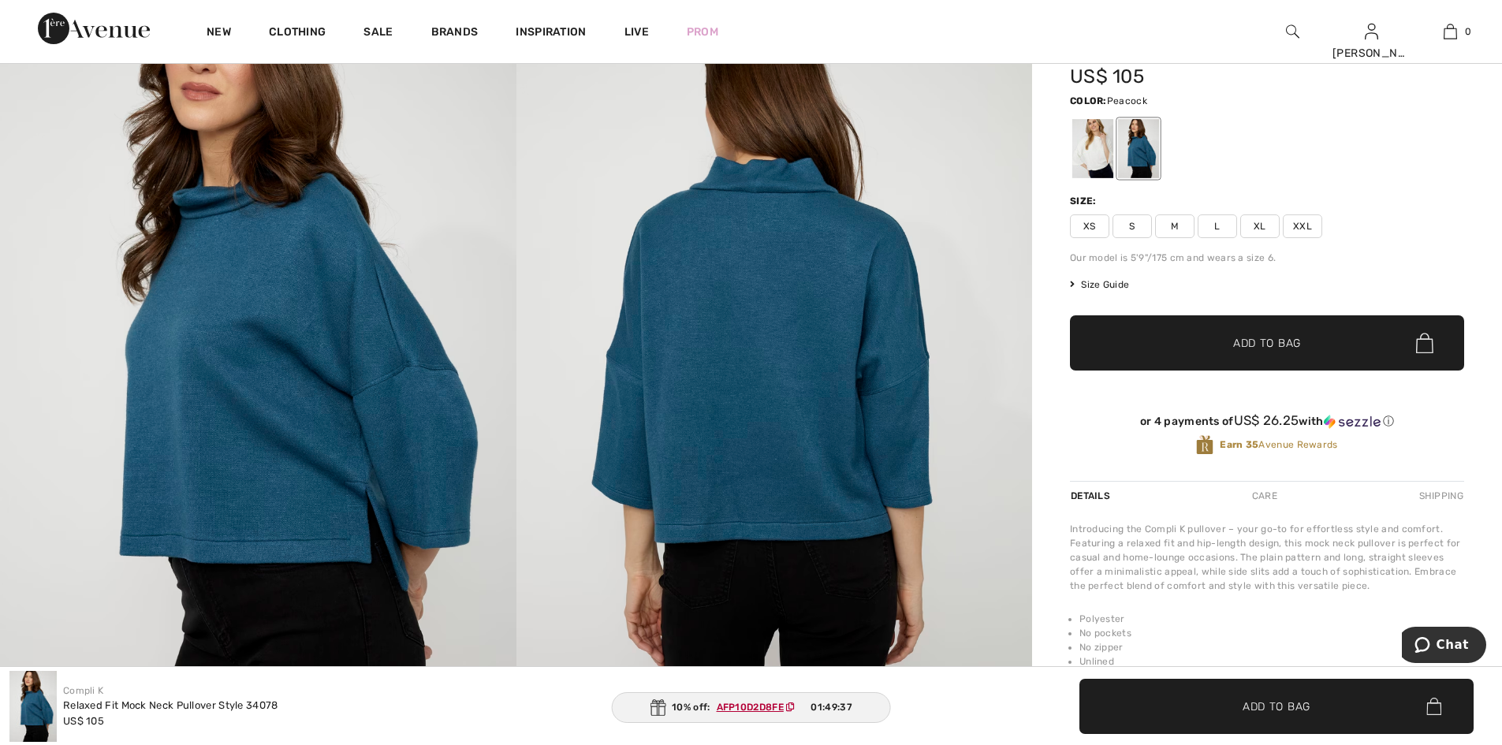
click at [1139, 235] on span "S" at bounding box center [1132, 227] width 39 height 24
click at [1275, 353] on span "✔ Added to Bag Add to Bag" at bounding box center [1267, 342] width 394 height 55
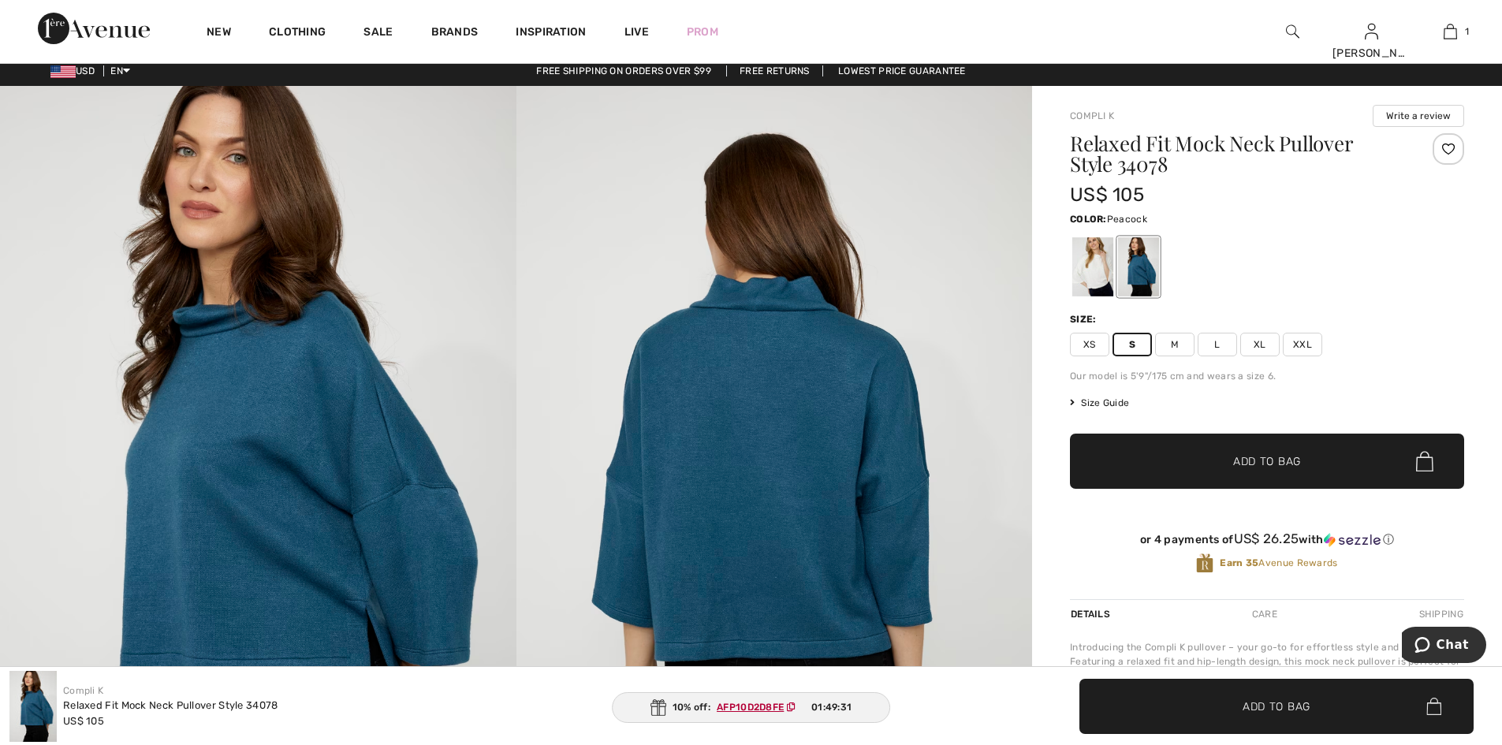
scroll to position [0, 0]
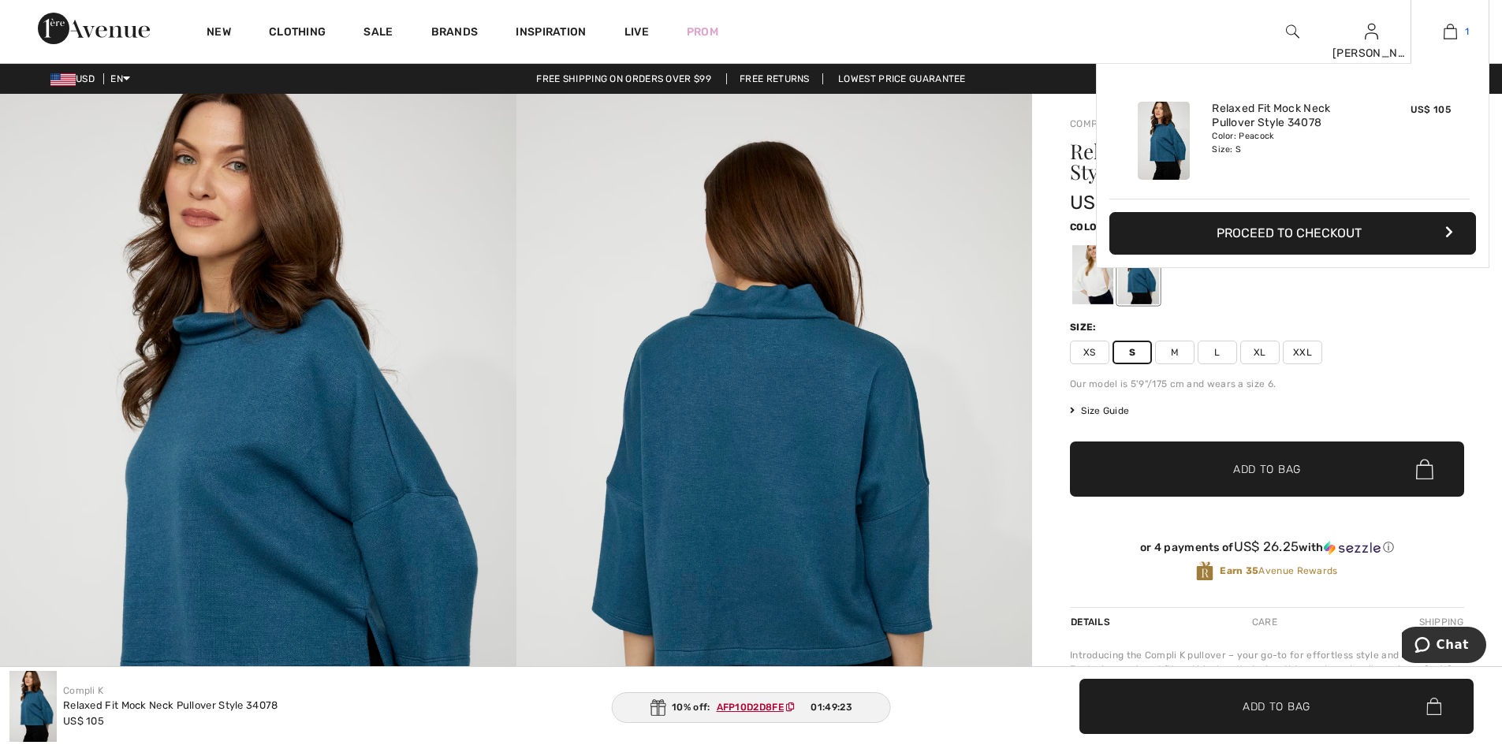
click at [1439, 32] on link "1" at bounding box center [1450, 31] width 77 height 19
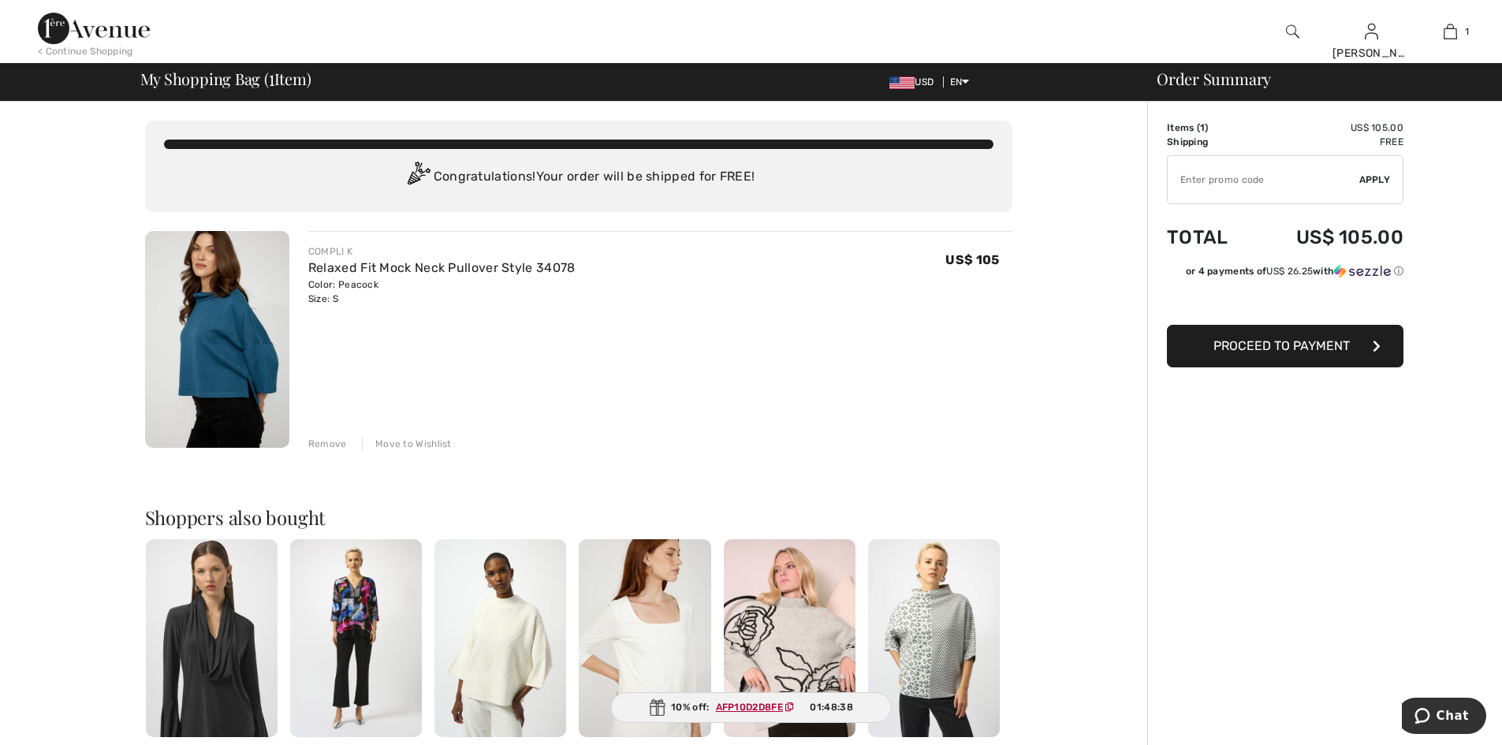
click at [138, 30] on img at bounding box center [94, 29] width 112 height 32
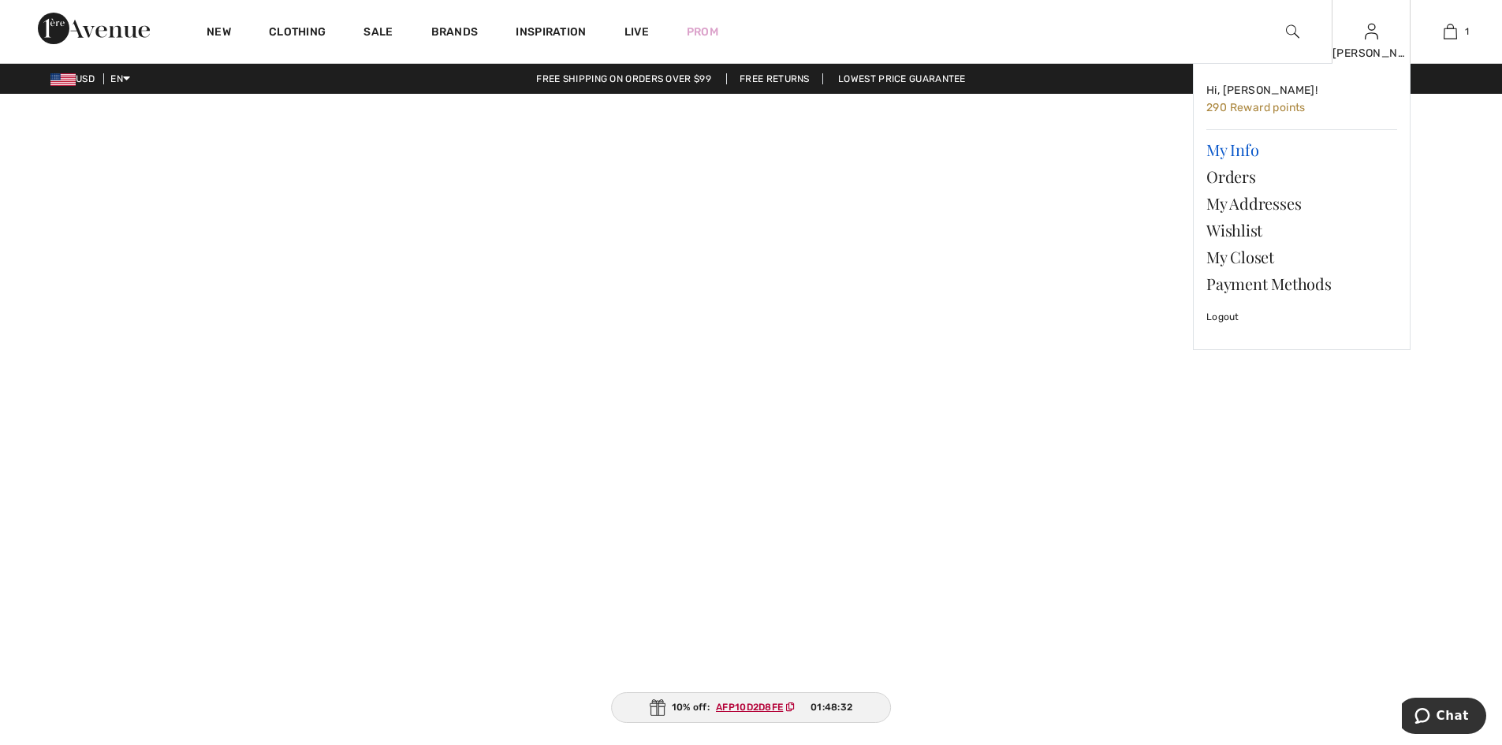
click at [1247, 154] on link "My Info" at bounding box center [1302, 149] width 191 height 27
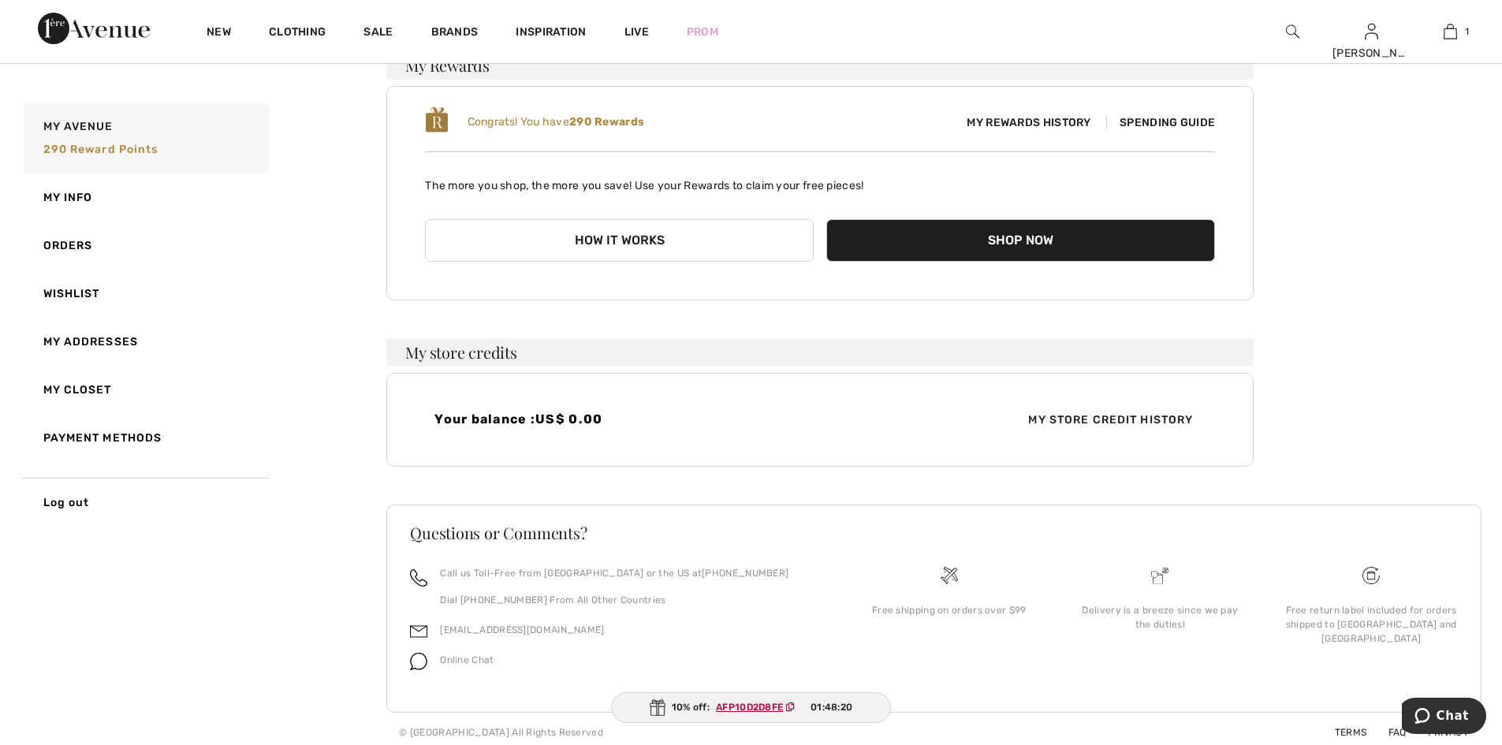
scroll to position [160, 0]
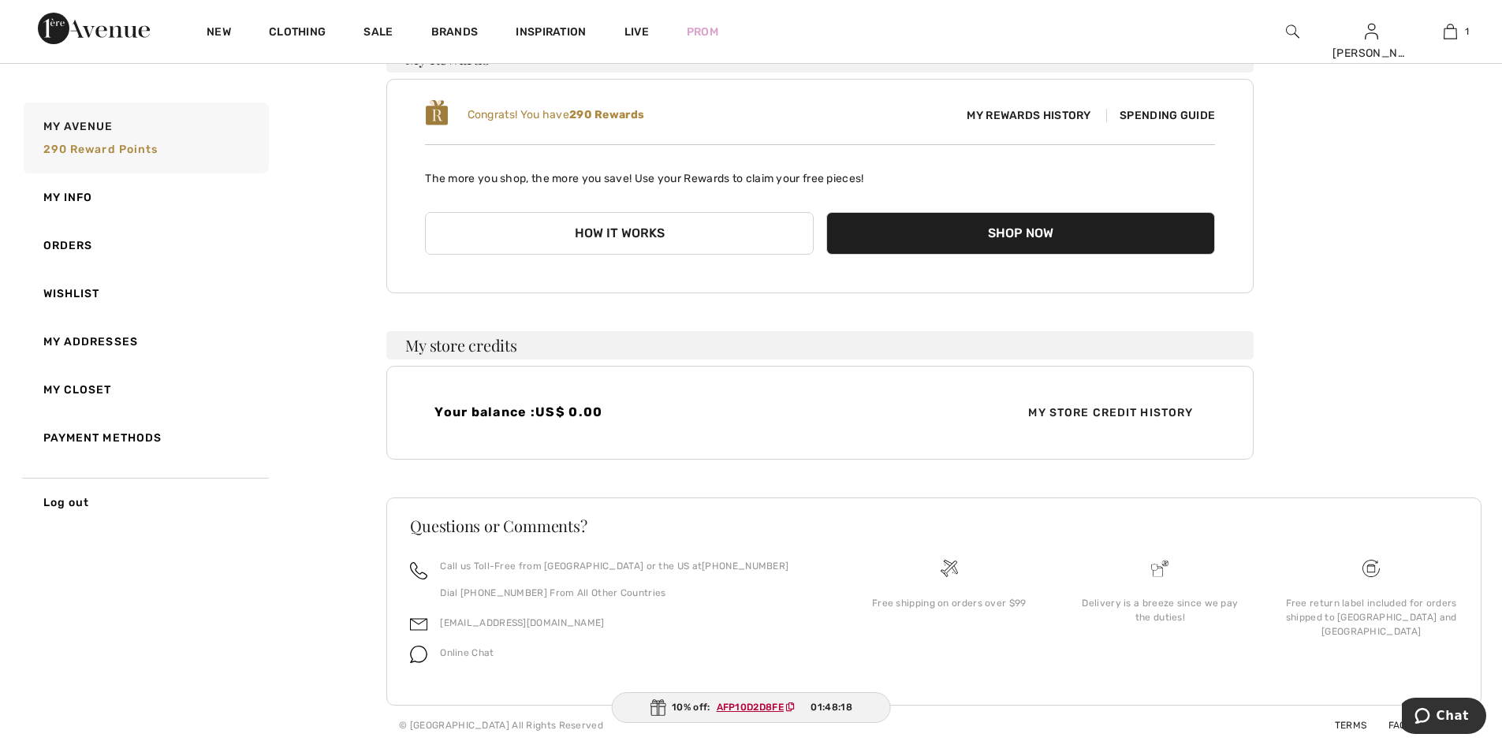
click at [751, 704] on ins "AFP10D2D8FE" at bounding box center [750, 707] width 67 height 11
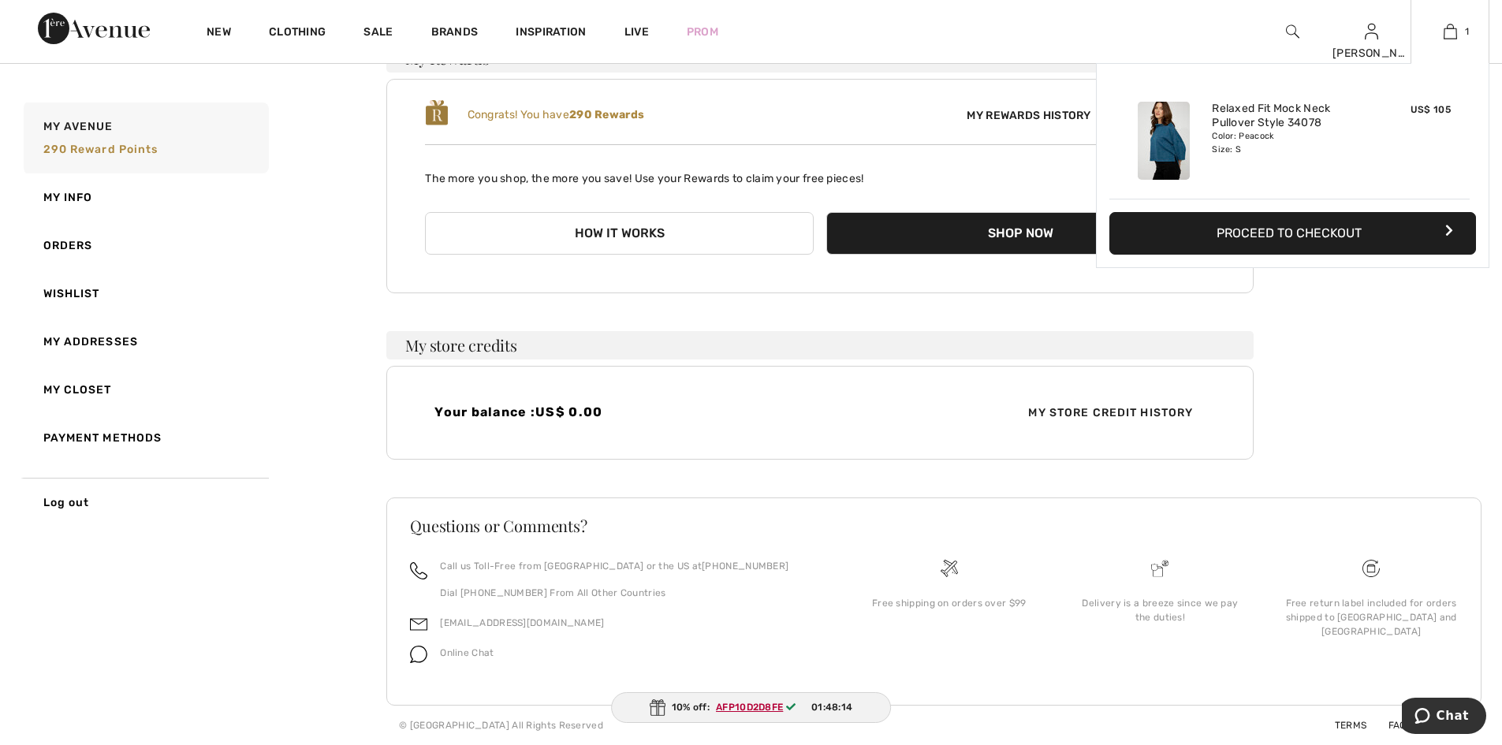
click at [1300, 244] on button "Proceed to Checkout" at bounding box center [1293, 233] width 367 height 43
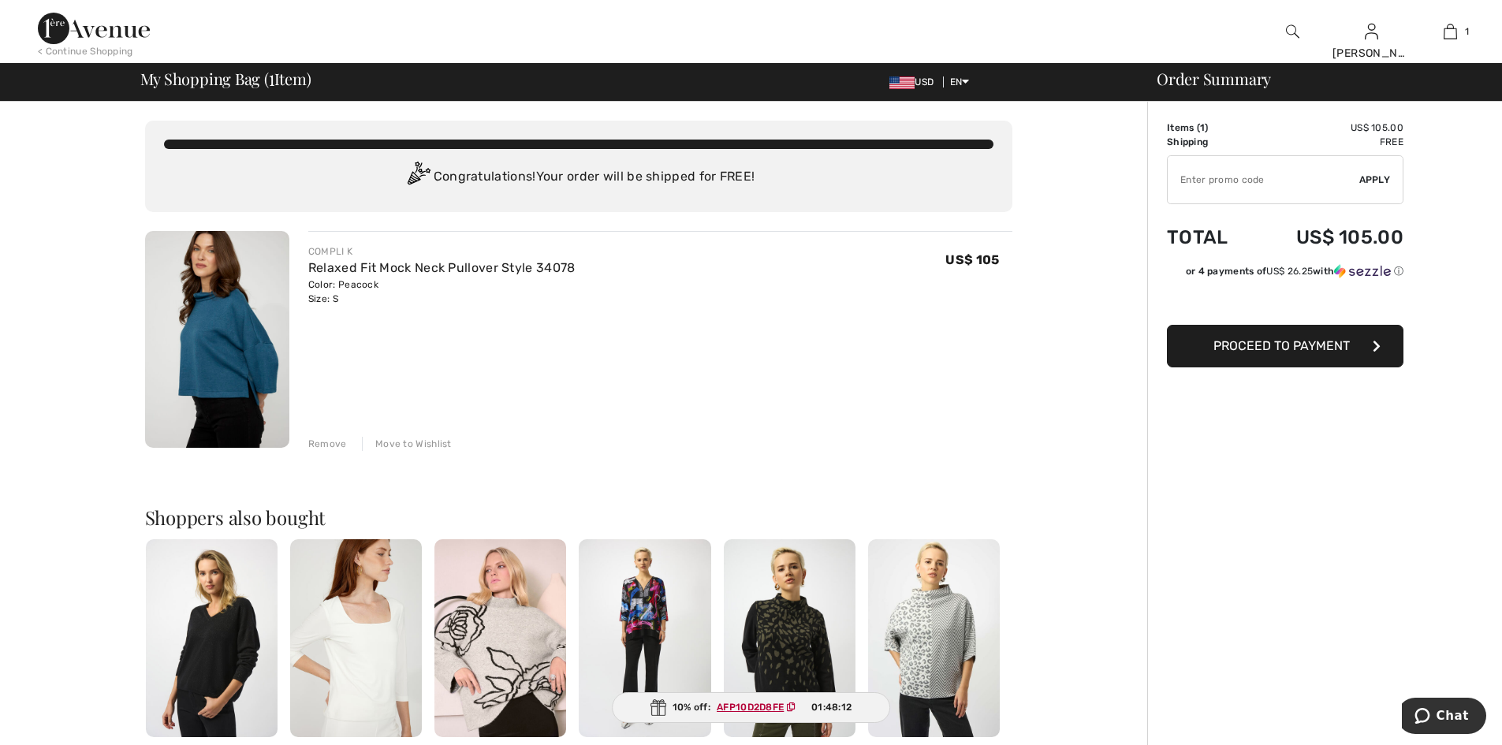
click at [1267, 181] on input "TEXT" at bounding box center [1264, 179] width 192 height 47
paste input "AFP10D2D8FE"
type input "AFP10D2D8FE"
click at [1376, 186] on span "Apply" at bounding box center [1376, 180] width 32 height 14
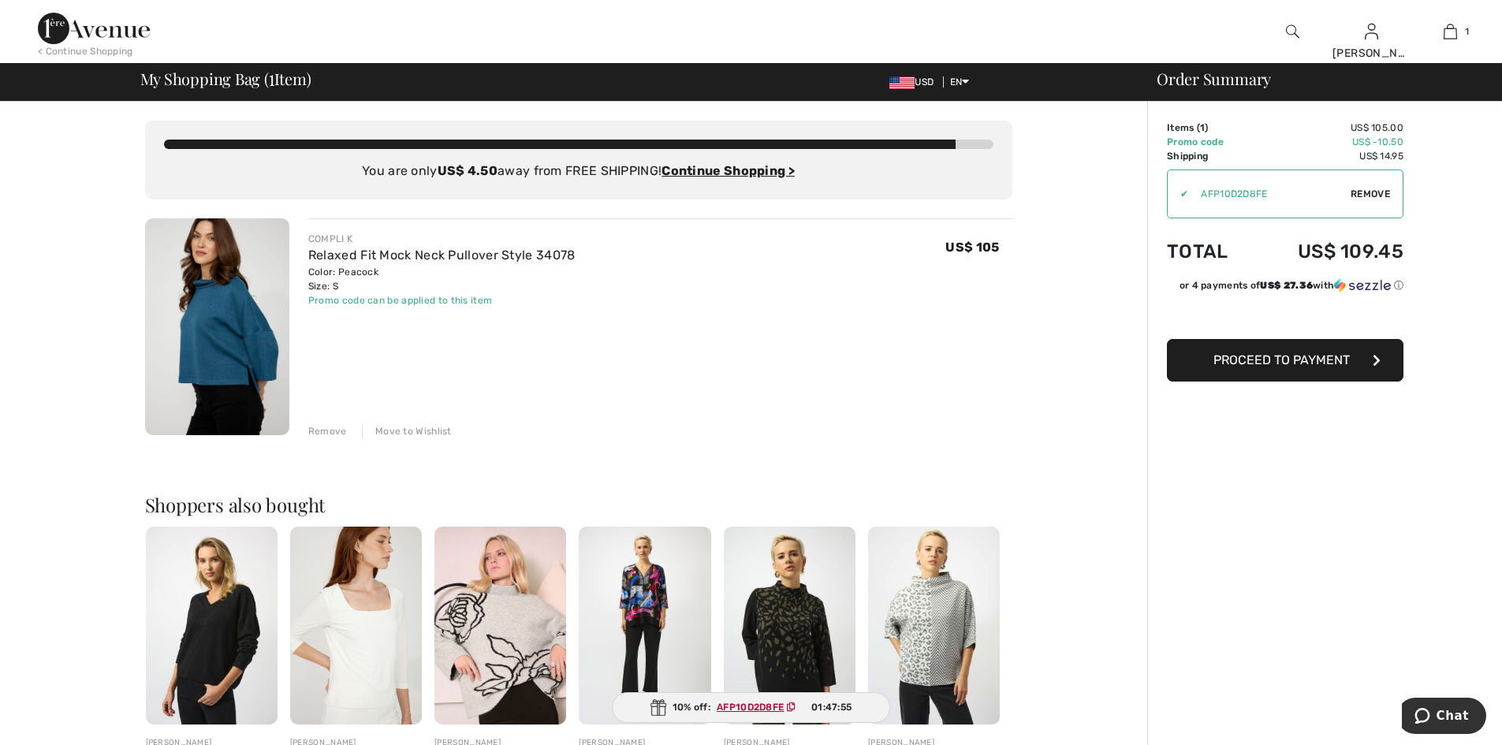
click at [1379, 196] on span "Remove" at bounding box center [1370, 194] width 39 height 14
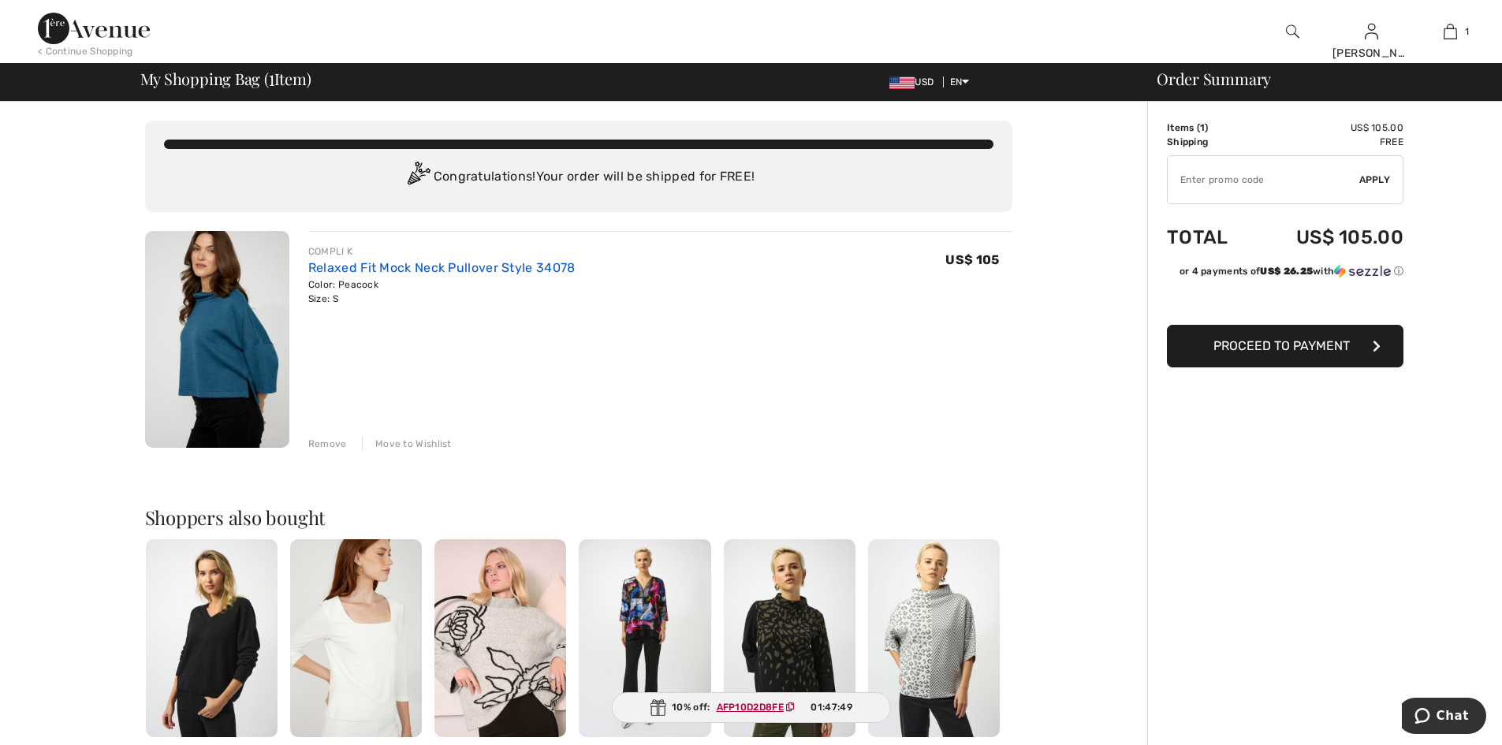
click at [390, 275] on link "Relaxed Fit Mock Neck Pullover Style 34078" at bounding box center [441, 267] width 267 height 15
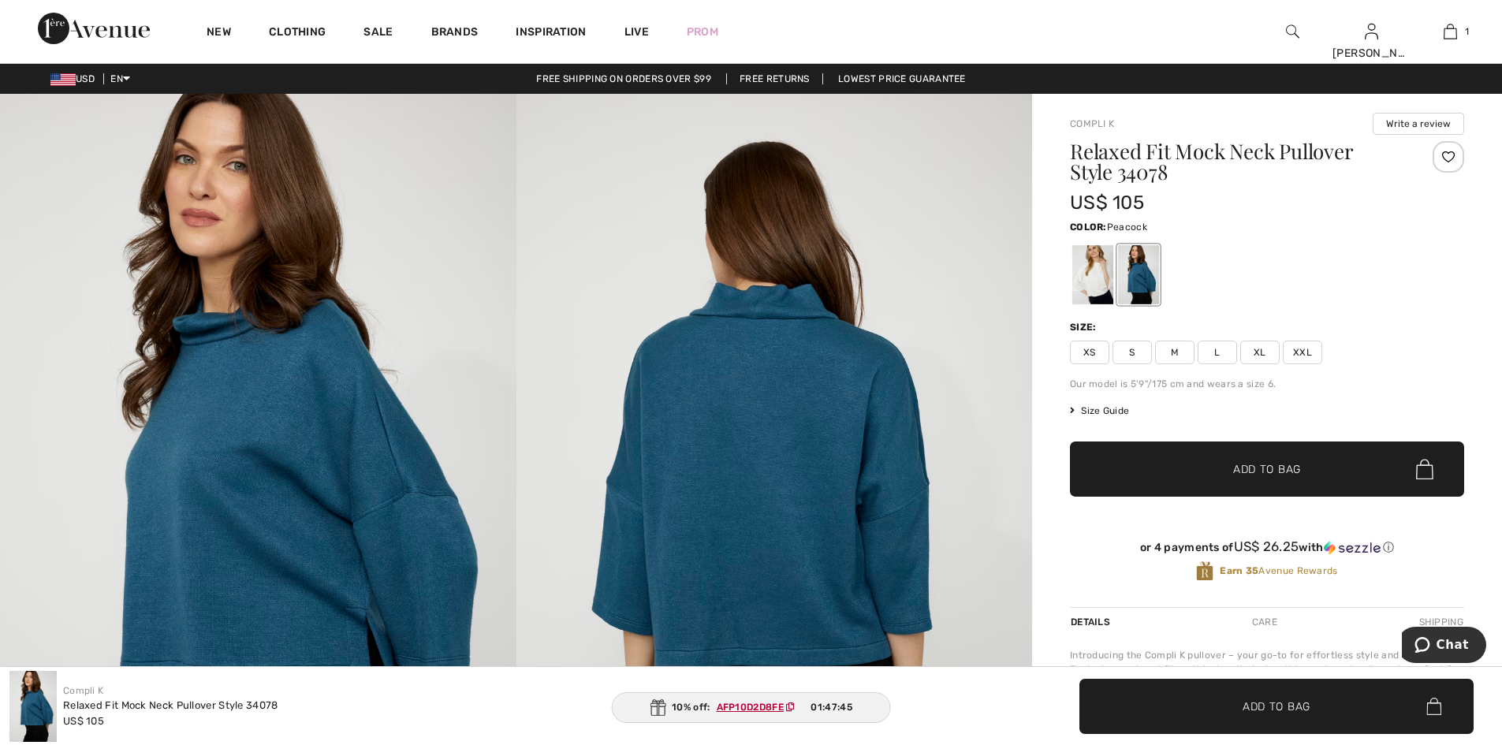
click at [1440, 163] on div at bounding box center [1449, 157] width 32 height 32
